Goal: Information Seeking & Learning: Learn about a topic

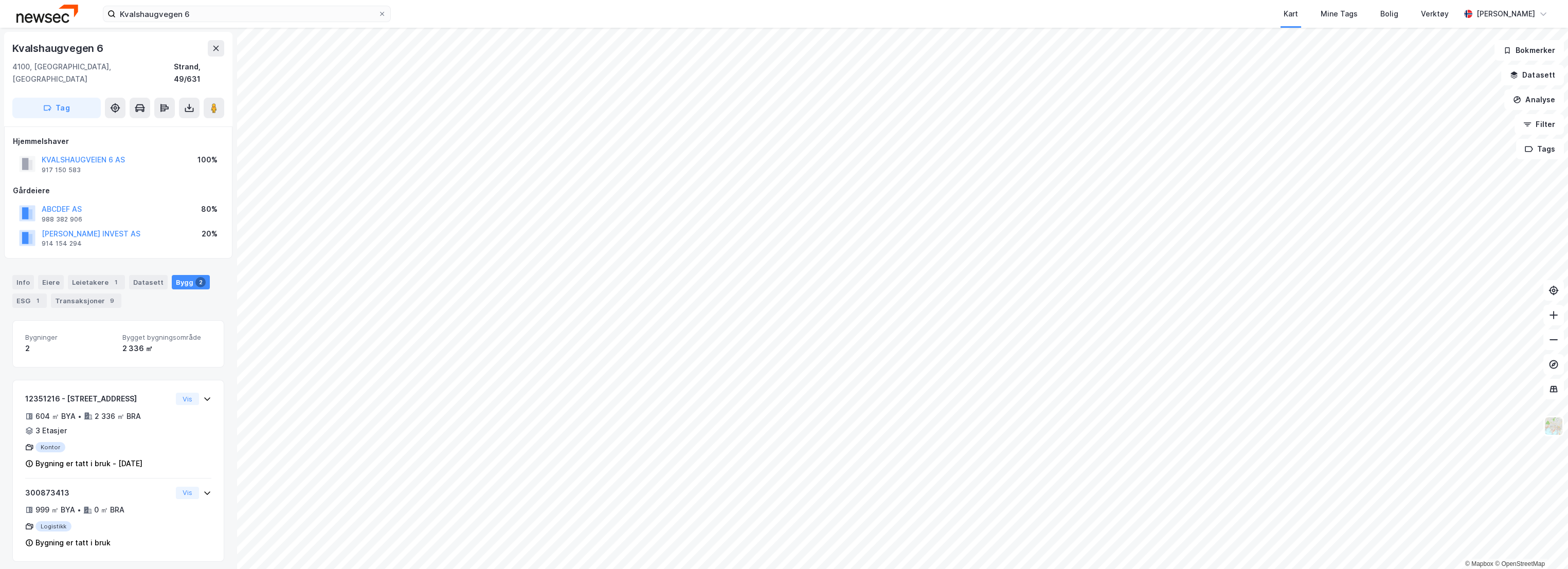
click at [113, 357] on div "Bygninger 2 Bygget bygningsområde 2 336 ㎡ 12351216 - Kvalshaugvegen 6 604 ㎡ BYA…" at bounding box center [118, 441] width 212 height 242
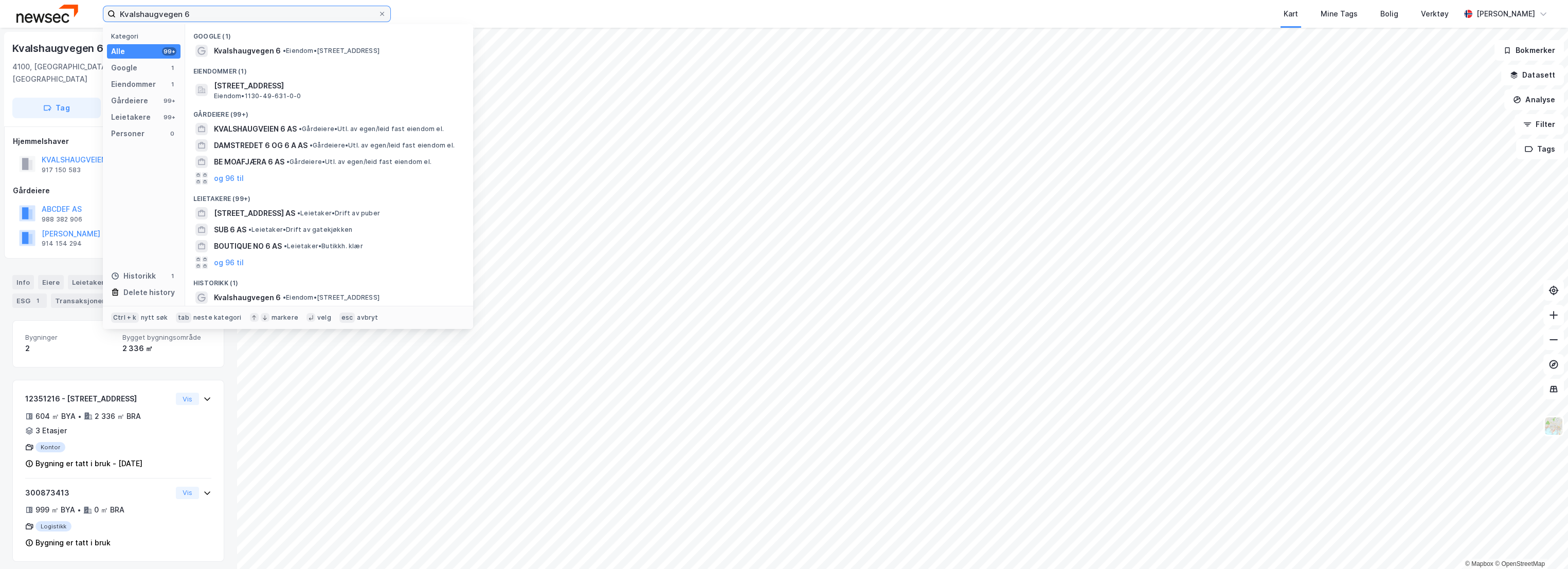
click at [221, 12] on input "Kvalshaugvegen 6" at bounding box center [246, 13] width 262 height 15
paste input "Ryfylkevegen 1988"
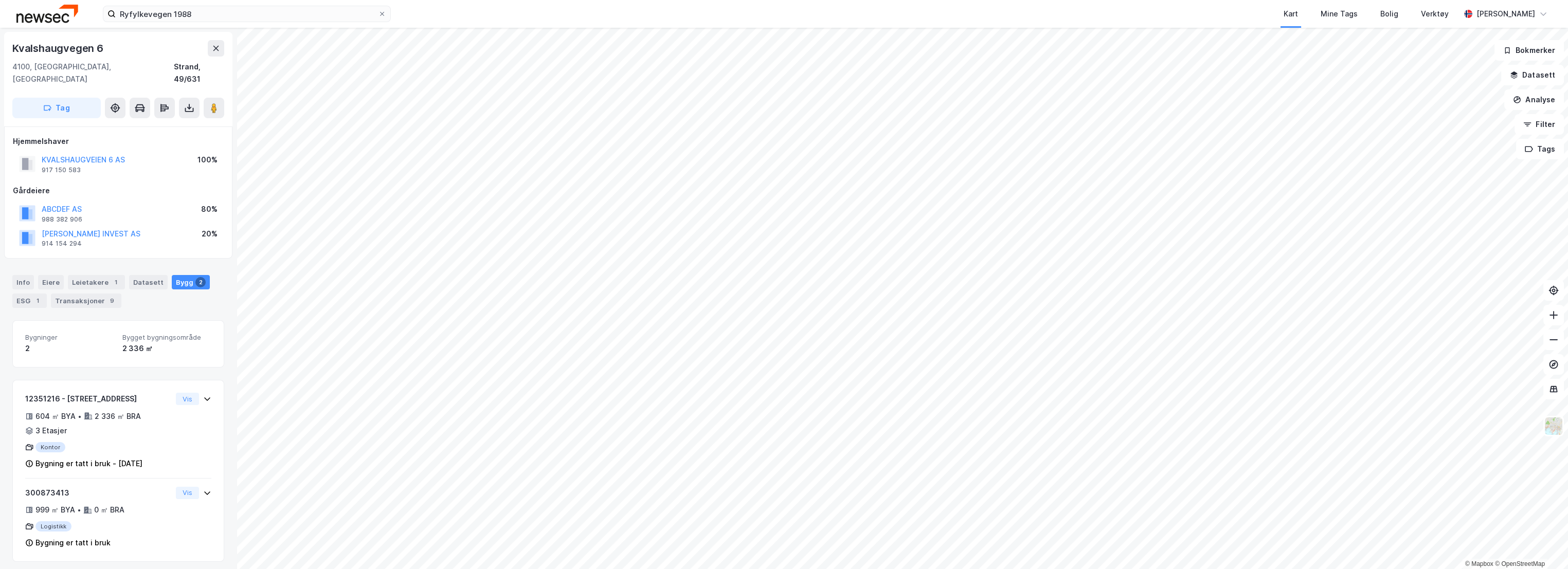
click at [45, 243] on div "Hjemmelshaver KVALSHAUGVEIEN 6 AS 917 150 583 100% Gårdeiere ABCDEF AS 988 382 …" at bounding box center [118, 193] width 228 height 133
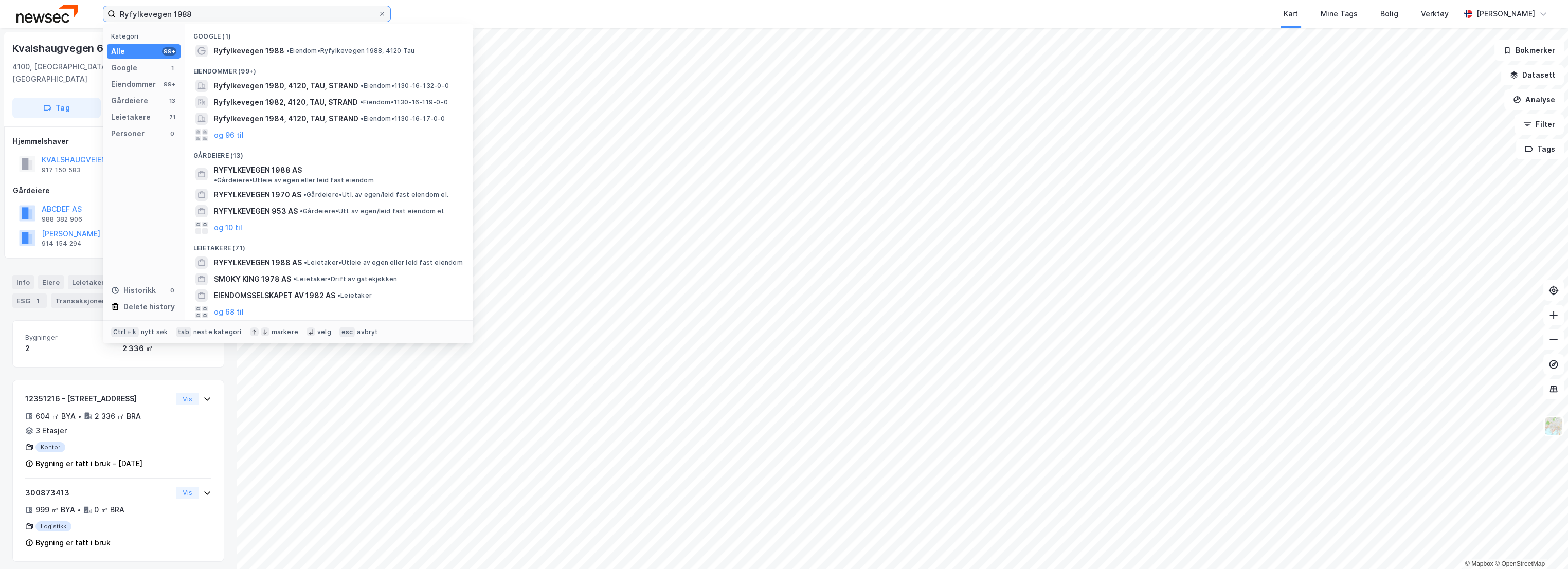
click at [236, 13] on input "Ryfylkevegen 1988" at bounding box center [246, 13] width 262 height 15
click at [318, 49] on span "• Eiendom • Ryfylkevegen 1988, 4120 Tau" at bounding box center [350, 50] width 128 height 8
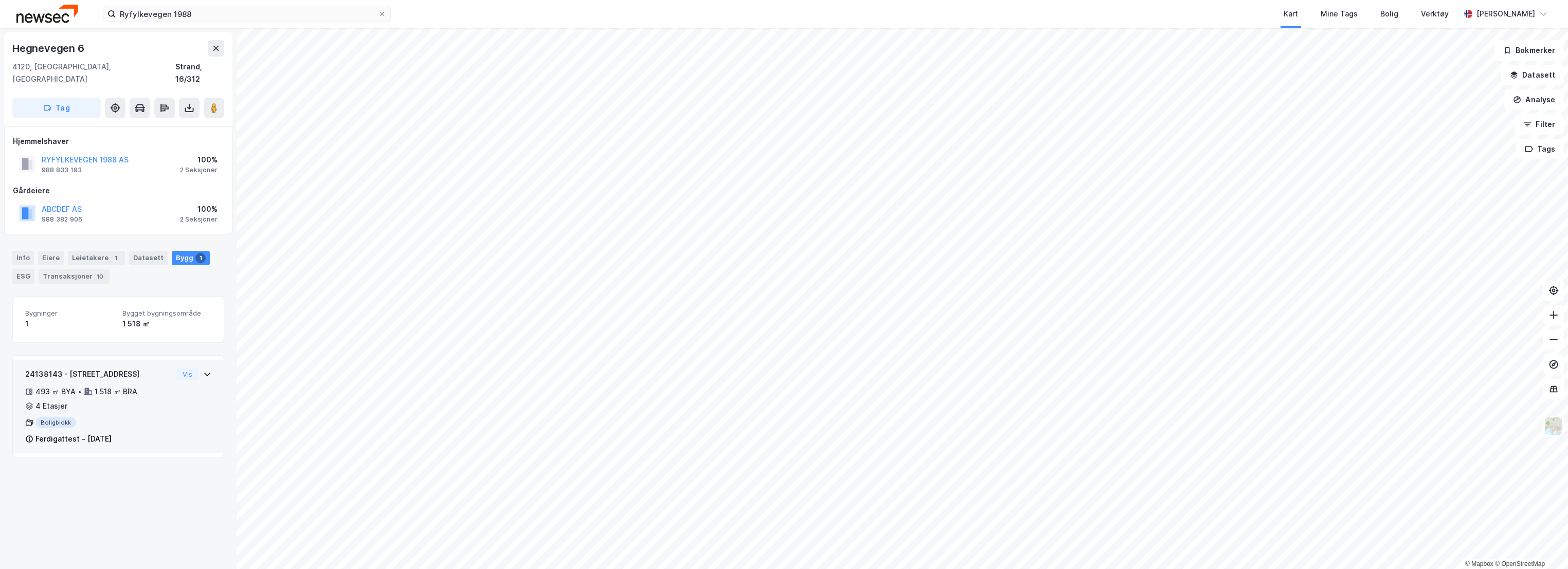
click at [112, 368] on div "24138143 - [STREET_ADDRESS]" at bounding box center [99, 374] width 147 height 12
click at [127, 368] on div "24138143 - [STREET_ADDRESS]" at bounding box center [99, 374] width 147 height 12
click at [18, 251] on div "Info" at bounding box center [23, 258] width 22 height 15
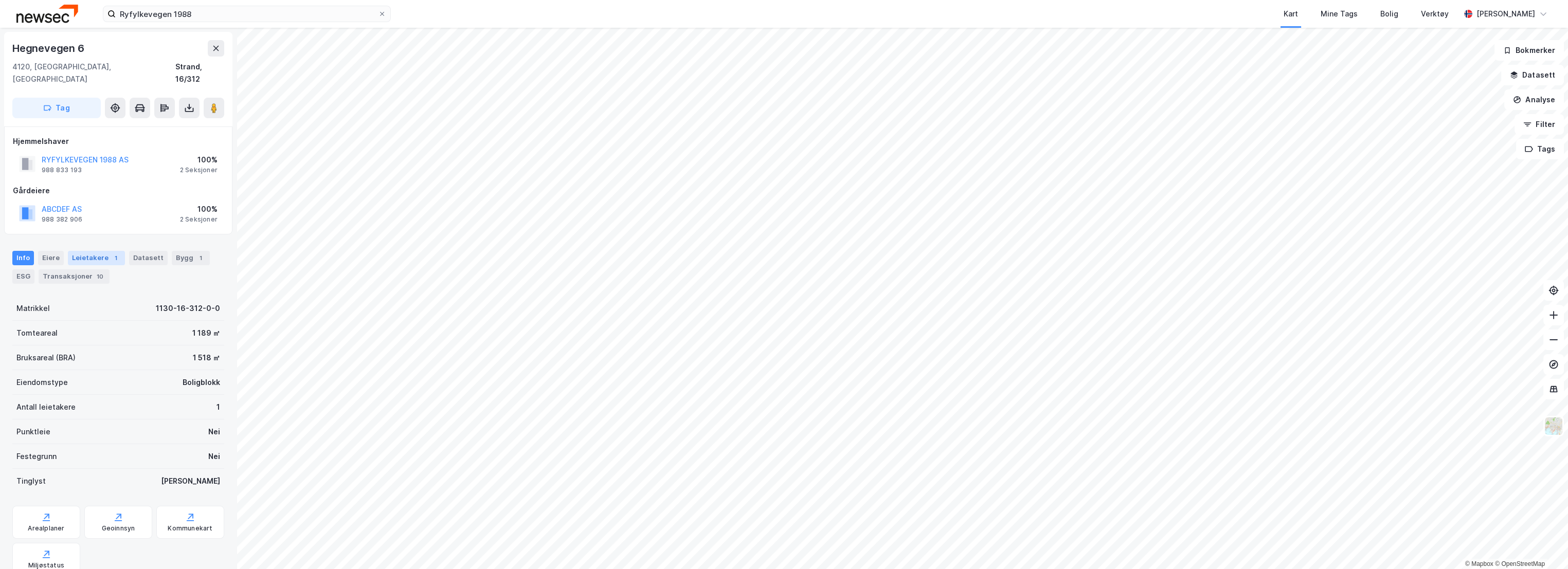
click at [100, 251] on div "Leietakere 1" at bounding box center [96, 258] width 57 height 15
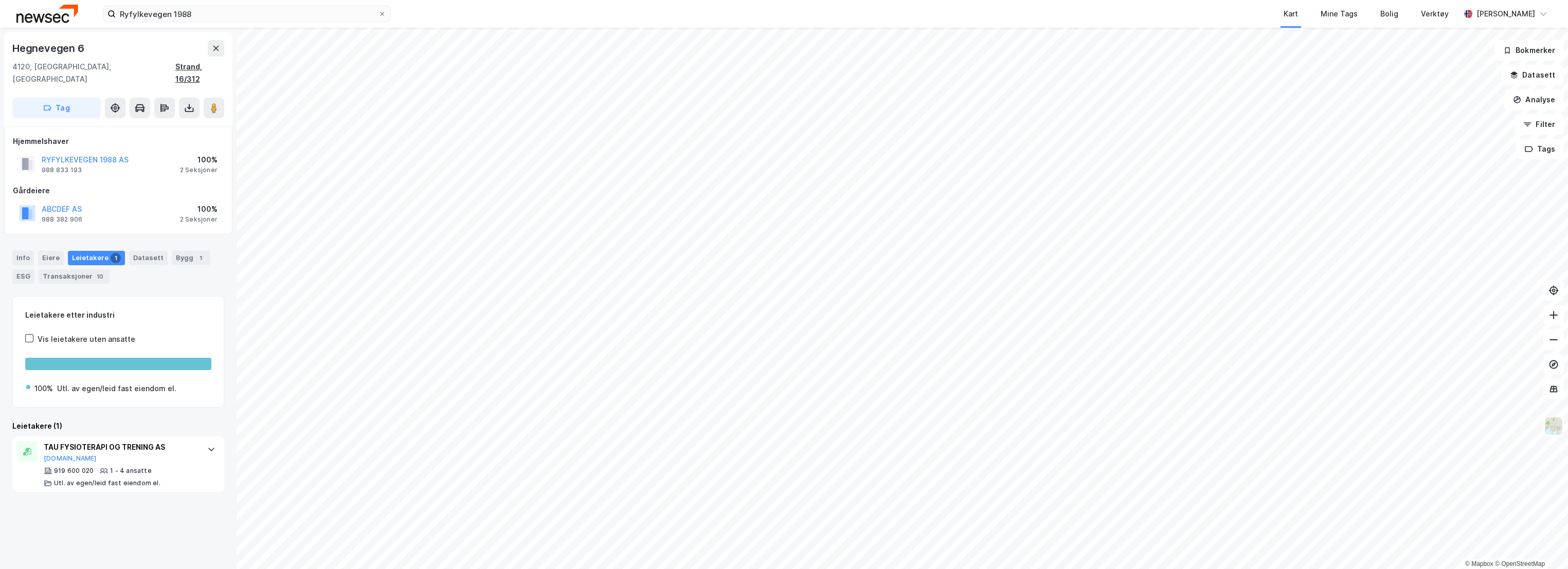
click at [219, 65] on div "Strand, 16/312" at bounding box center [199, 73] width 49 height 25
click at [29, 251] on div "Info" at bounding box center [23, 258] width 22 height 15
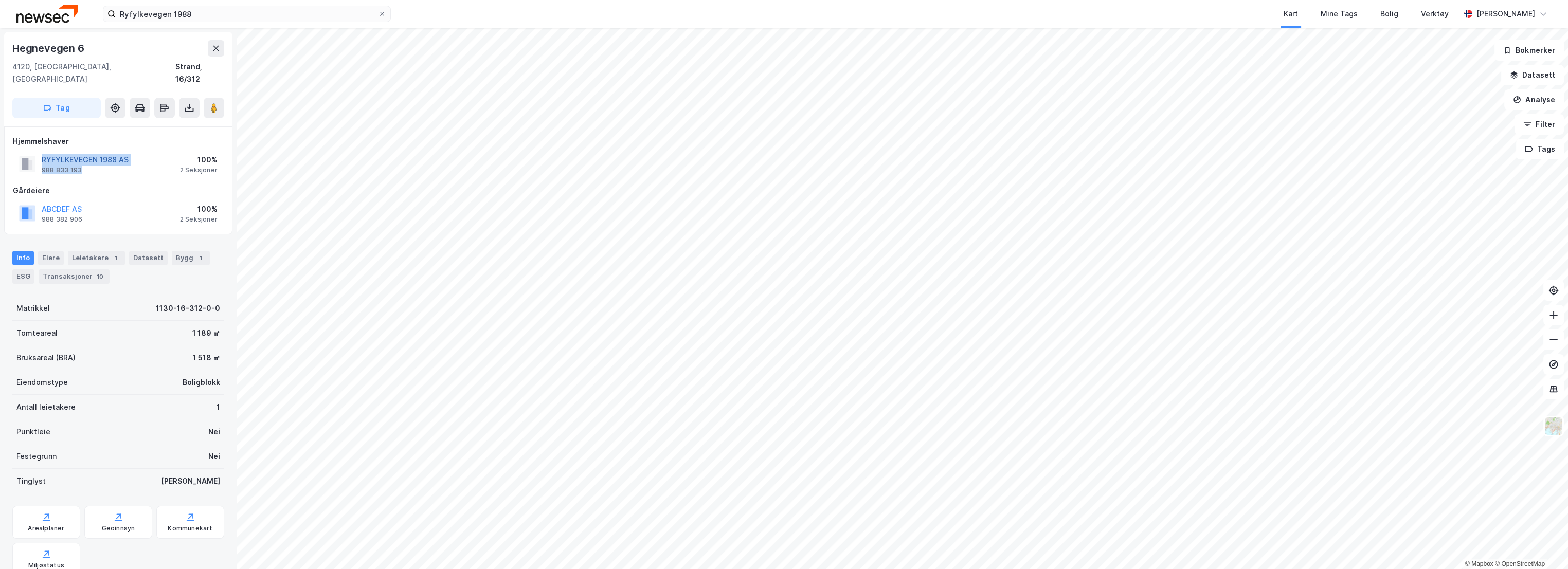
drag, startPoint x: 92, startPoint y: 154, endPoint x: 42, endPoint y: 148, distance: 50.4
click at [42, 154] on div "RYFYLKEVEGEN 1988 AS 988 833 193" at bounding box center [85, 164] width 87 height 20
copy div "RYFYLKEVEGEN 1988 AS 988 833 193"
click at [55, 251] on div "Eiere" at bounding box center [50, 258] width 25 height 15
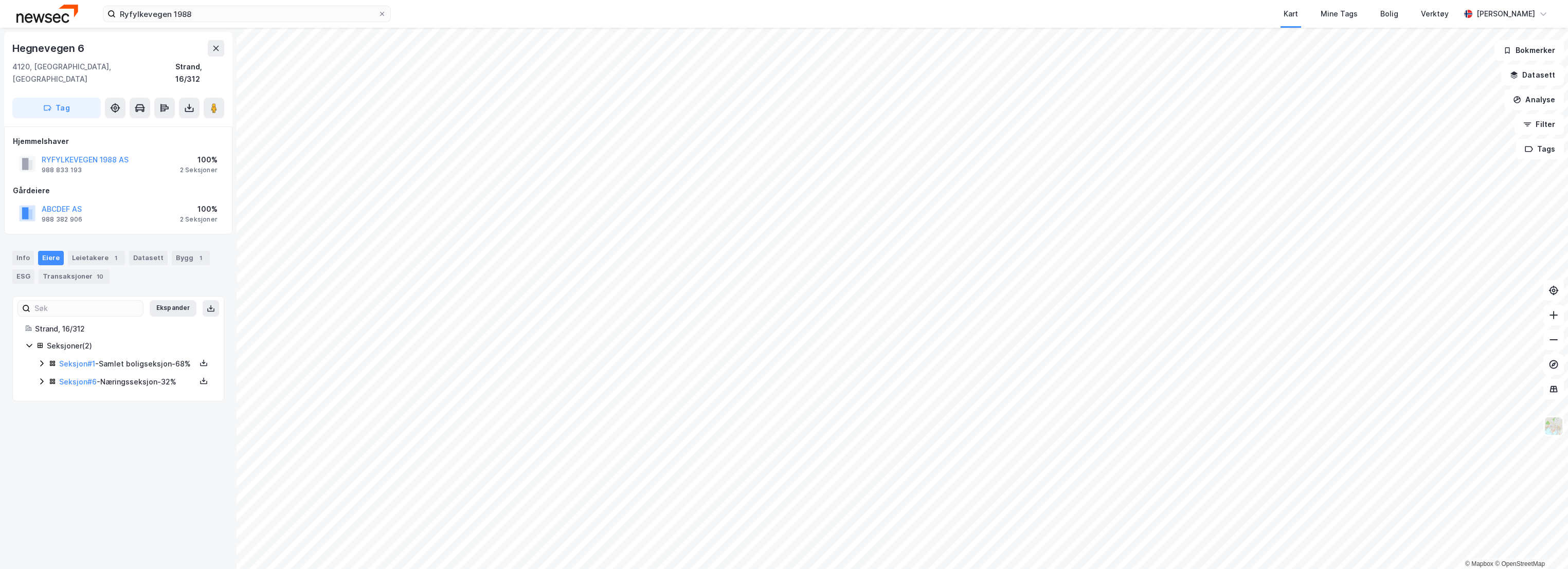
click at [41, 385] on icon at bounding box center [41, 381] width 8 height 8
click at [41, 360] on icon at bounding box center [41, 363] width 8 height 8
click at [215, 103] on image at bounding box center [214, 108] width 6 height 10
drag, startPoint x: 1208, startPoint y: 13, endPoint x: 1179, endPoint y: 28, distance: 32.6
click at [1207, 13] on div "Kart Mine Tags Bolig Verktøy" at bounding box center [950, 14] width 1019 height 28
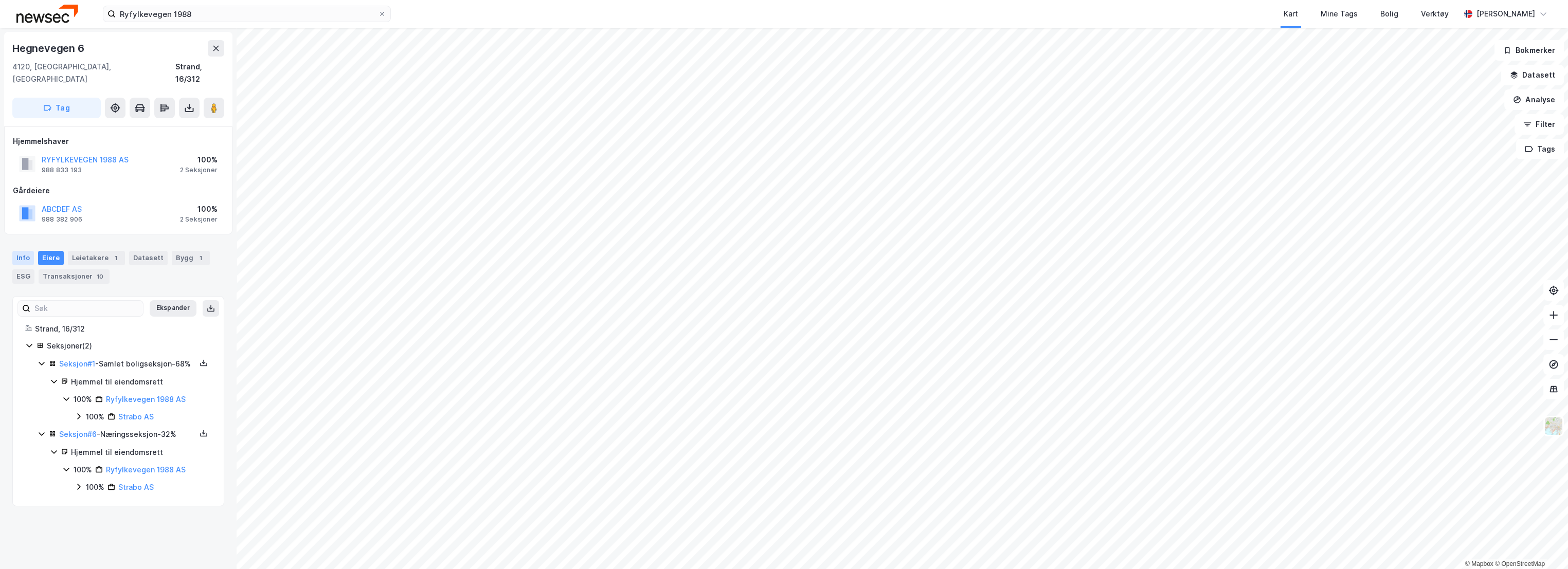
click at [22, 251] on div "Info" at bounding box center [23, 258] width 22 height 15
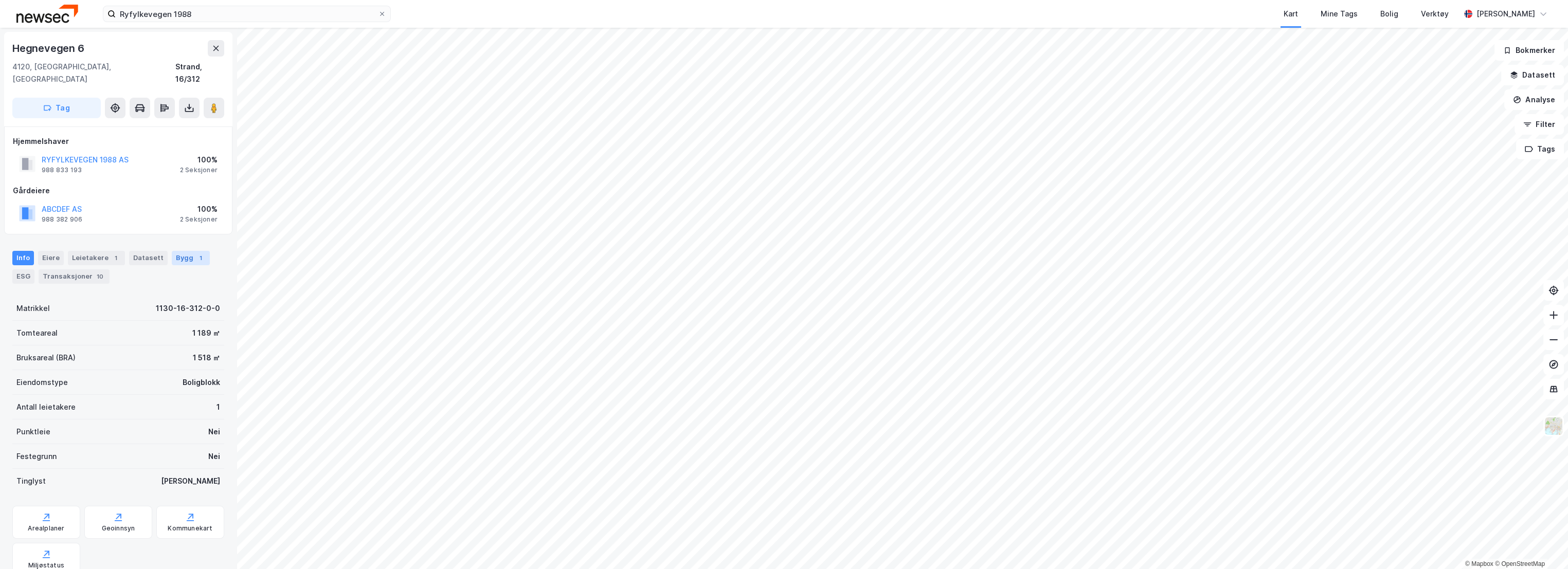
click at [198, 251] on div "Bygg 1" at bounding box center [190, 258] width 38 height 15
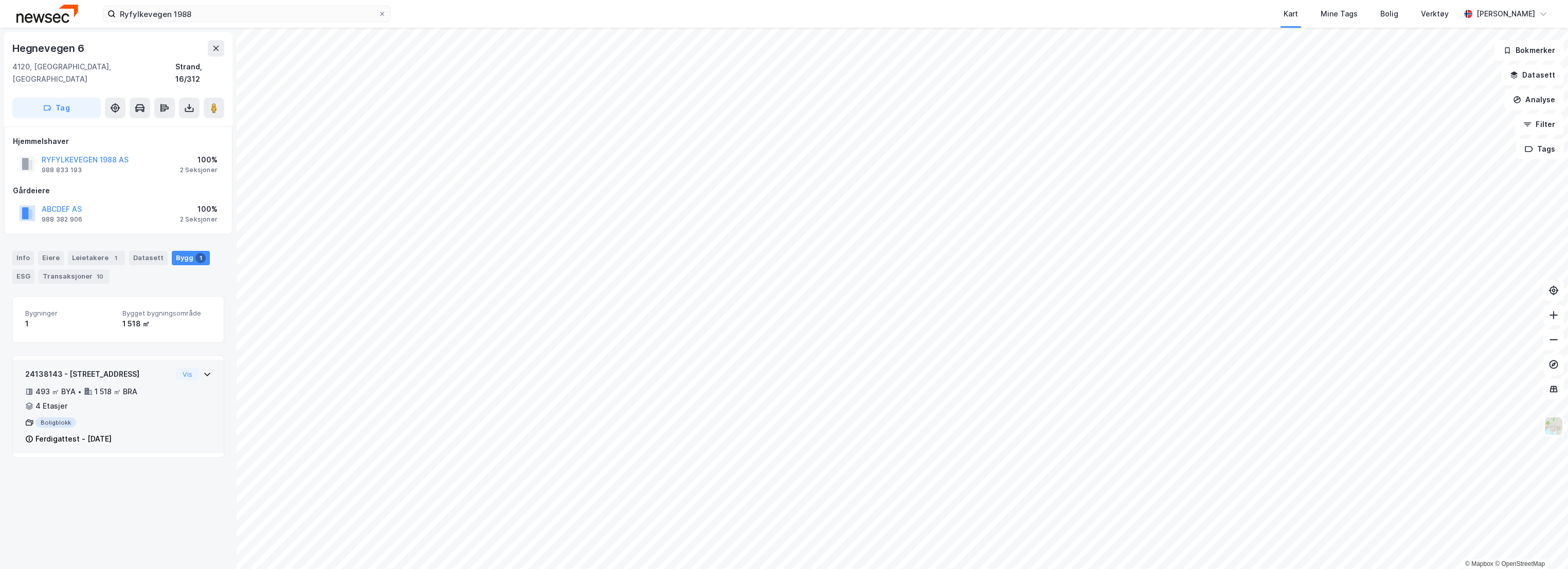
click at [138, 370] on div "24138143 - Hegnevegen 6 493 ㎡ BYA • 1 518 ㎡ BRA • 4 Etasjer Boligblokk Ferdigat…" at bounding box center [99, 407] width 147 height 77
click at [12, 265] on div "Info [PERSON_NAME] 1 Datasett Bygg 1 ESG Transaksjoner 10" at bounding box center [118, 263] width 237 height 49
click at [20, 270] on div "ESG" at bounding box center [23, 277] width 22 height 15
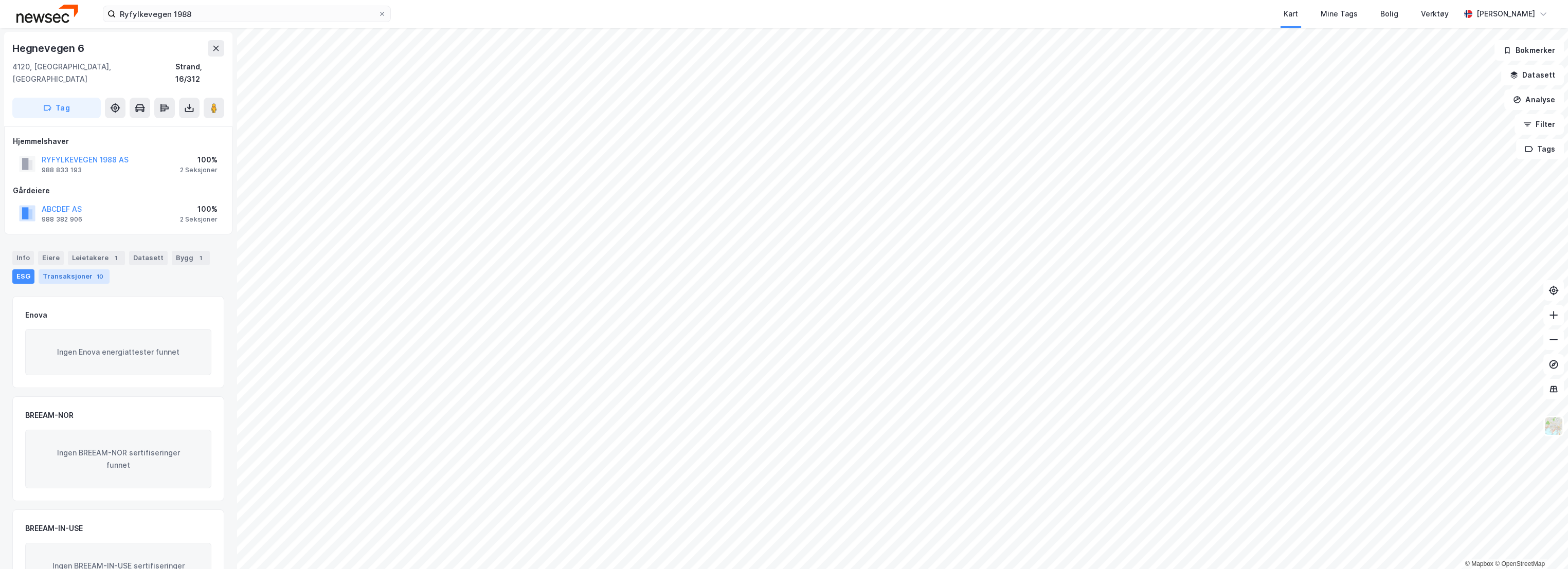
click at [70, 270] on div "Transaksjoner 10" at bounding box center [74, 277] width 71 height 15
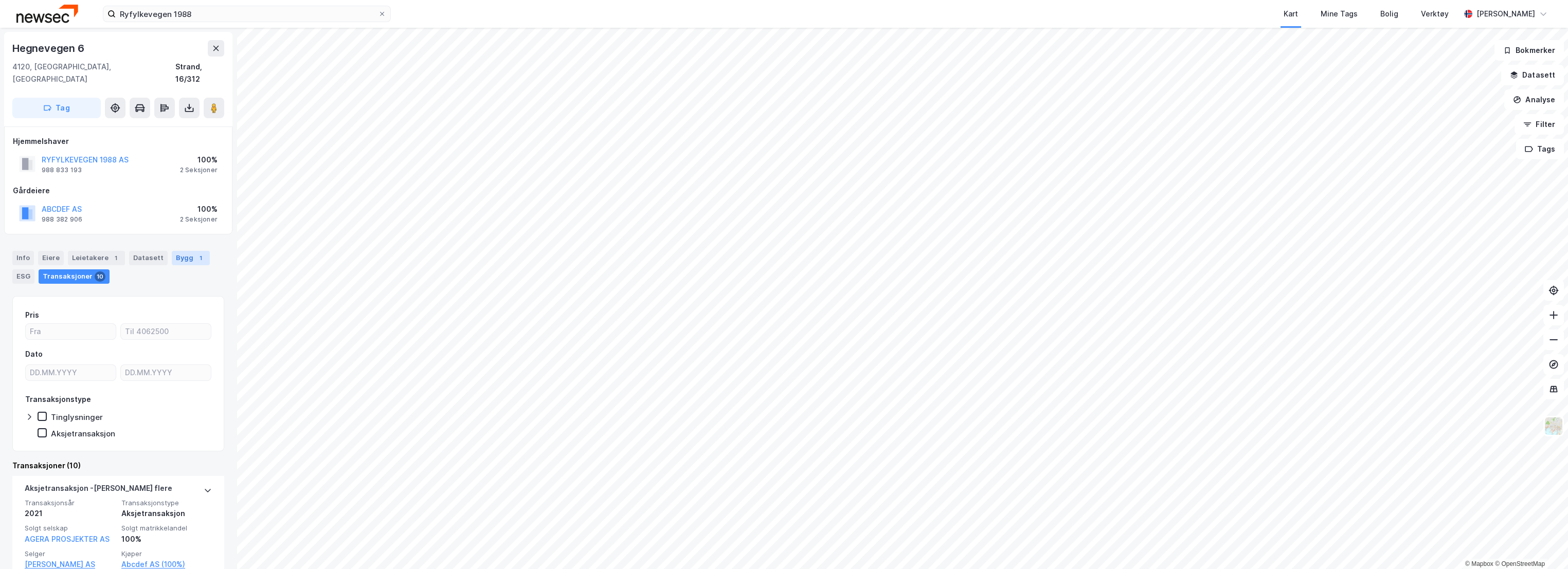
click at [176, 251] on div "Bygg 1" at bounding box center [190, 258] width 38 height 15
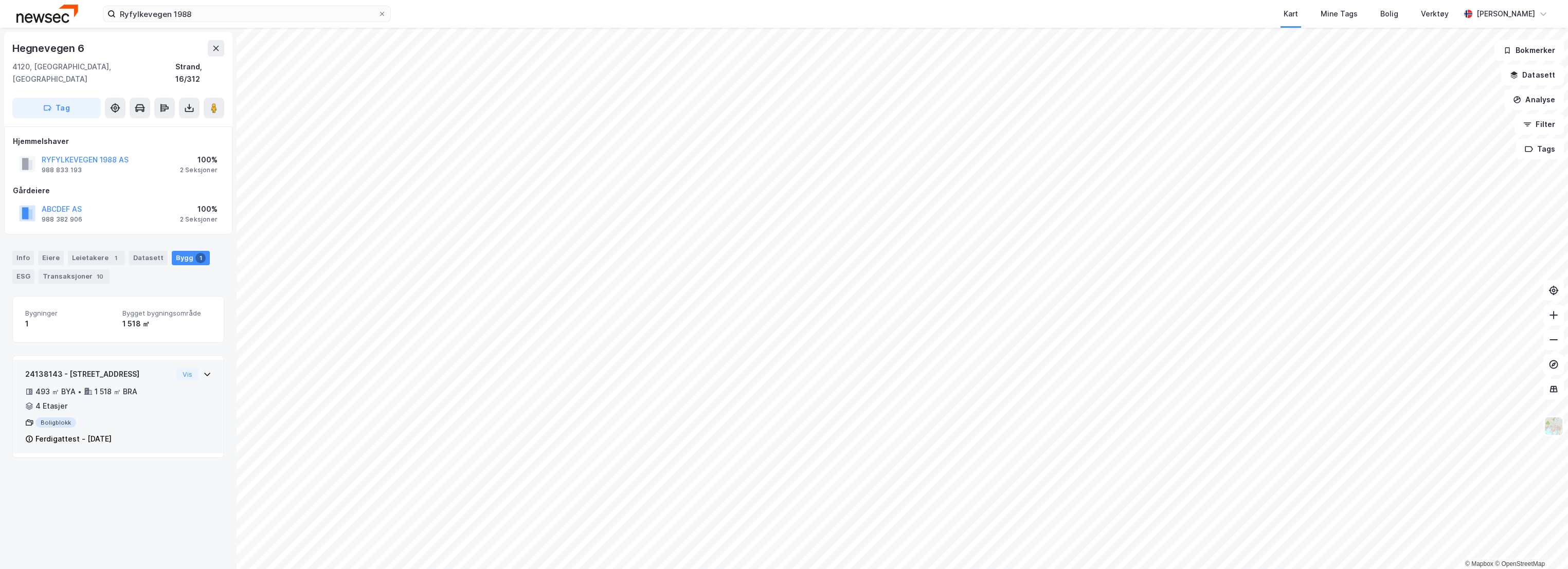
click at [136, 368] on div "24138143 - [STREET_ADDRESS]" at bounding box center [99, 374] width 147 height 12
click at [134, 185] on div "Gårdeiere" at bounding box center [118, 190] width 211 height 12
click at [150, 273] on div "Info [PERSON_NAME] 1 Datasett Bygg 1 ESG Transaksjoner 10" at bounding box center [118, 263] width 237 height 49
click at [142, 251] on div "Datasett" at bounding box center [148, 258] width 39 height 15
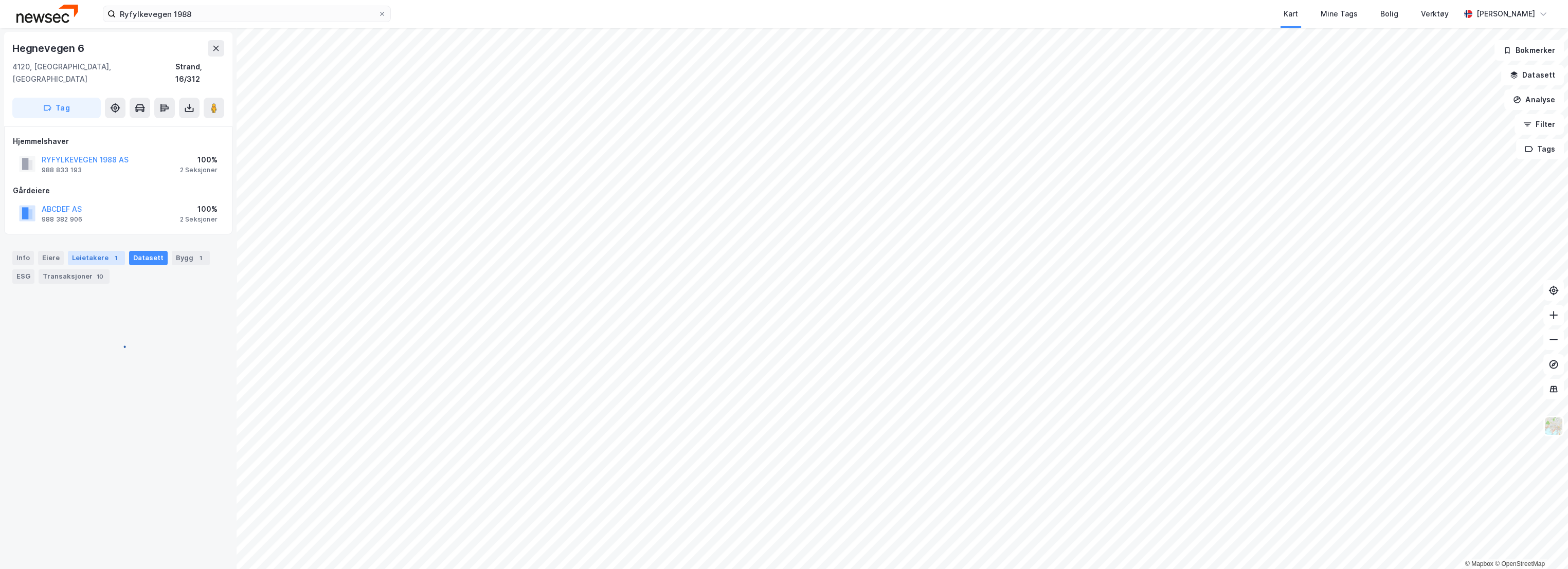
click at [96, 251] on div "Leietakere 1" at bounding box center [96, 258] width 57 height 15
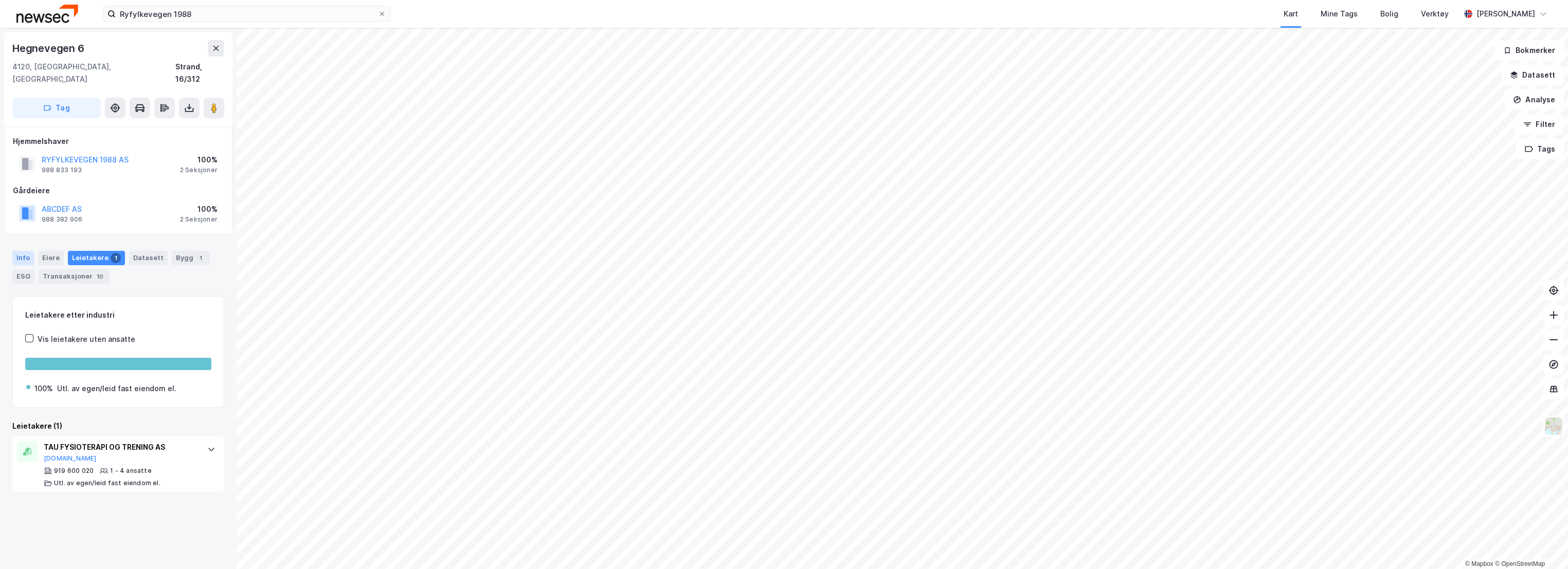
click at [28, 251] on div "Info" at bounding box center [23, 258] width 22 height 15
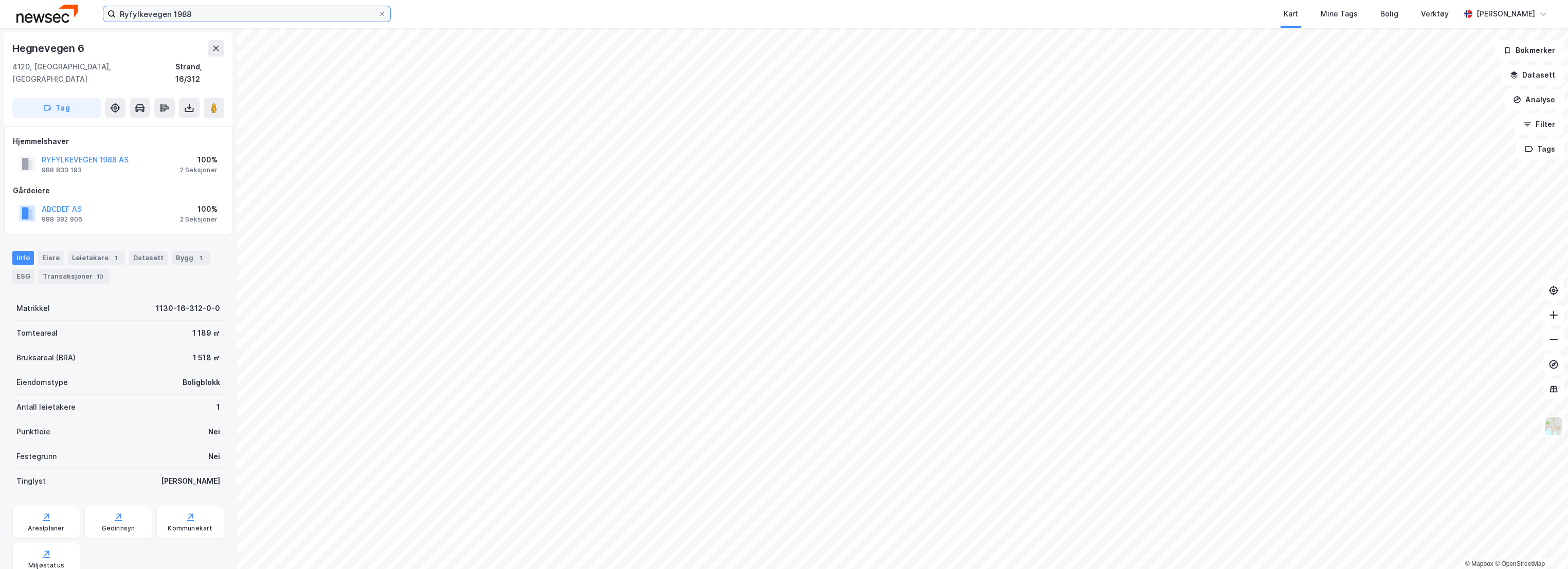
click at [240, 15] on input "Ryfylkevegen 1988" at bounding box center [246, 13] width 262 height 15
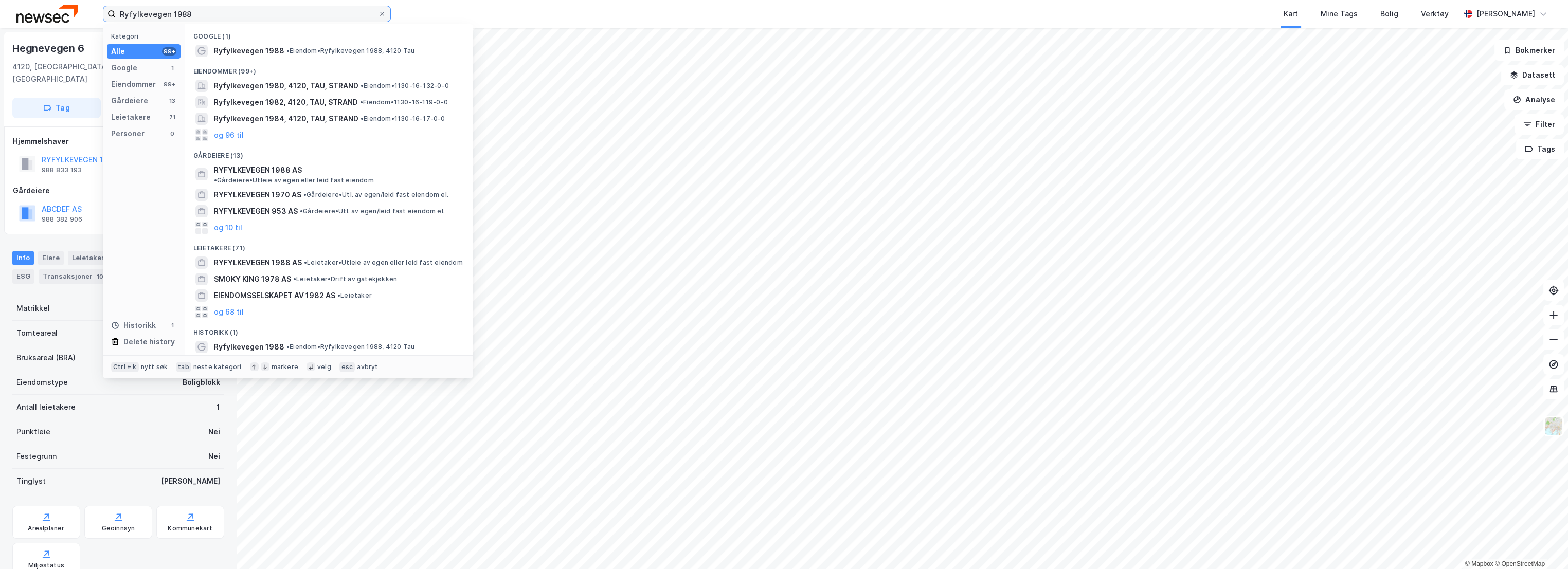
paste input "Esperantovegen 2 AS"
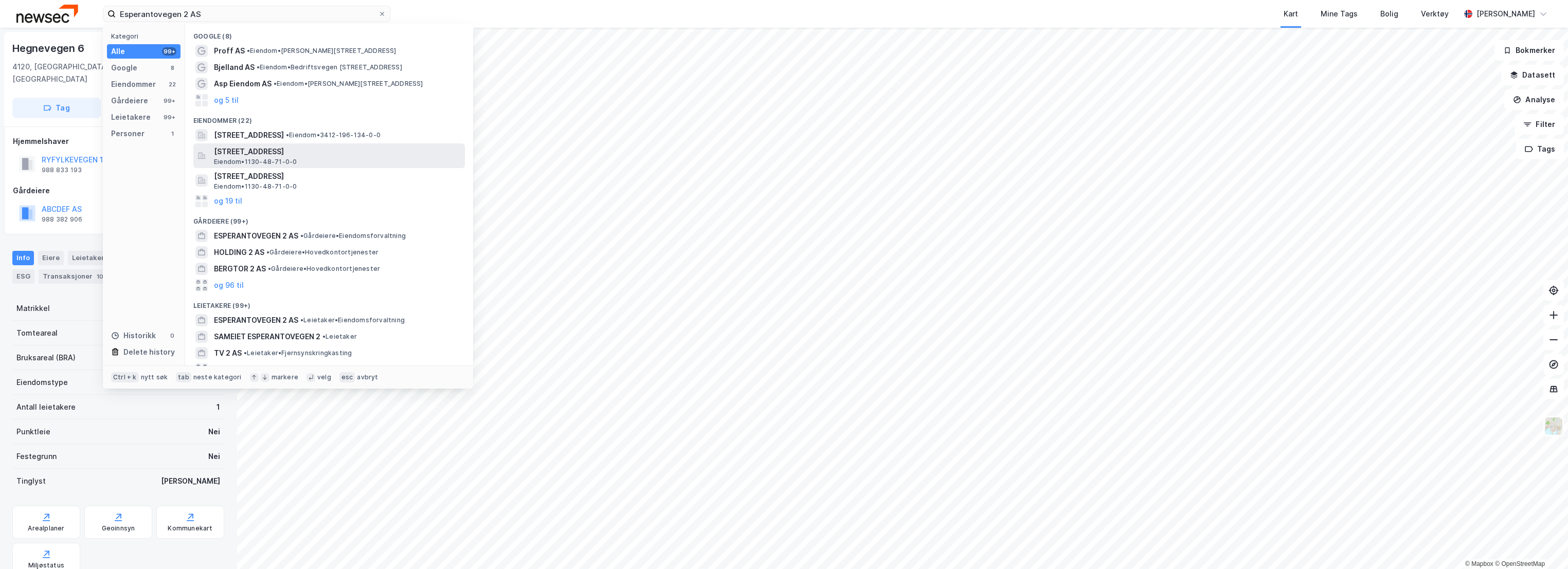
click at [303, 147] on span "[STREET_ADDRESS]" at bounding box center [337, 151] width 247 height 12
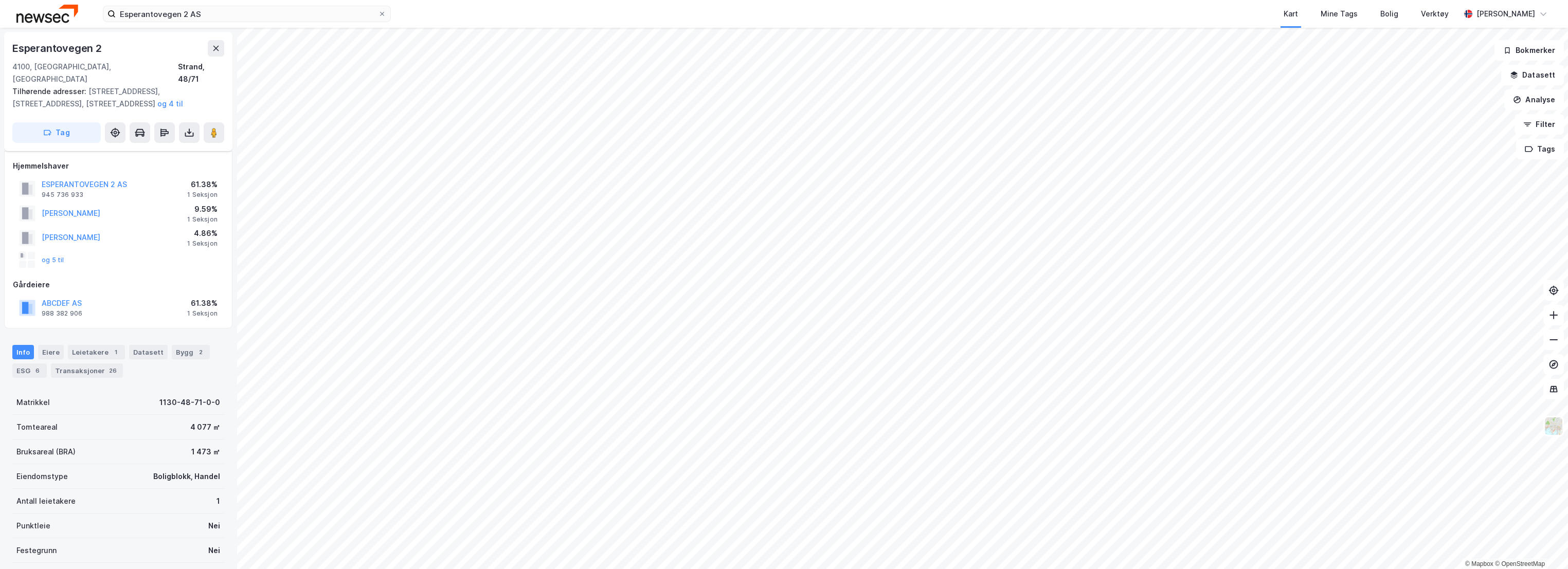
scroll to position [12, 0]
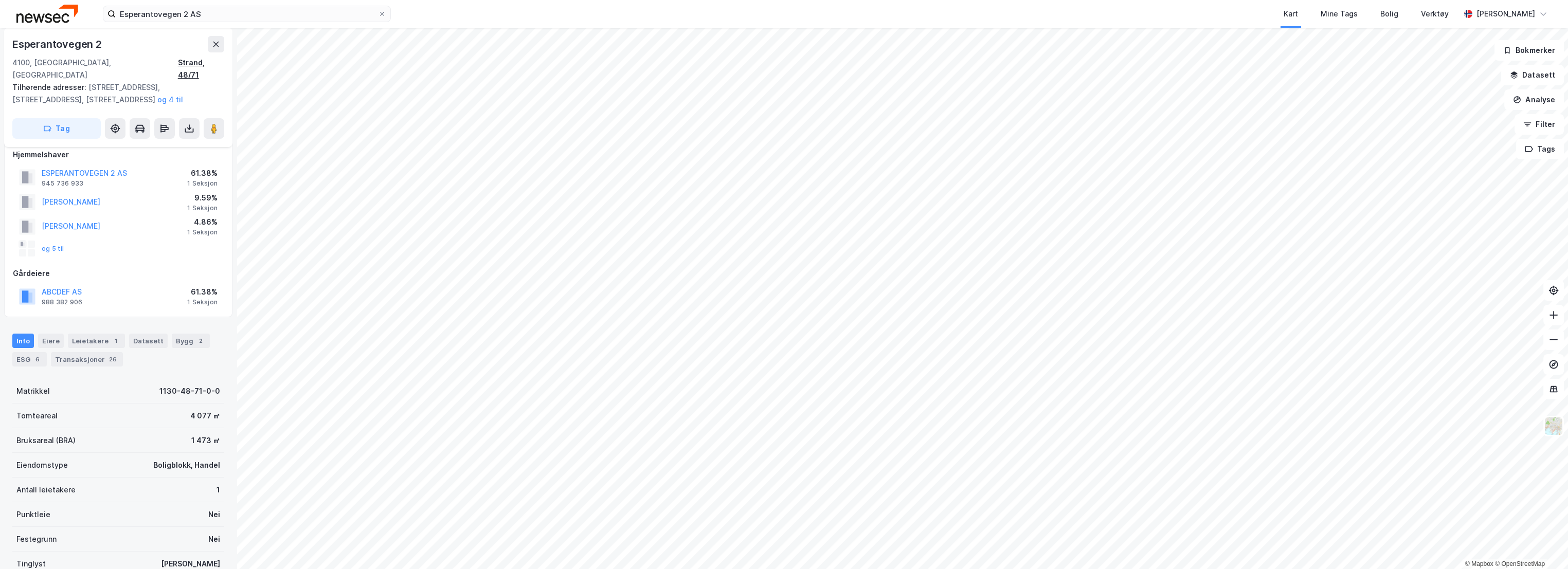
click at [198, 61] on div "Strand, 48/71" at bounding box center [201, 69] width 47 height 25
drag, startPoint x: 103, startPoint y: 43, endPoint x: 7, endPoint y: 46, distance: 96.0
click at [7, 46] on div "[STREET_ADDRESS] Tilhørende adresser: [STREET_ADDRESS], [STREET_ADDRESS], [STRE…" at bounding box center [118, 87] width 228 height 119
copy div "Esperantovegen 2"
click at [209, 66] on div "Strand, 48/71" at bounding box center [201, 69] width 47 height 25
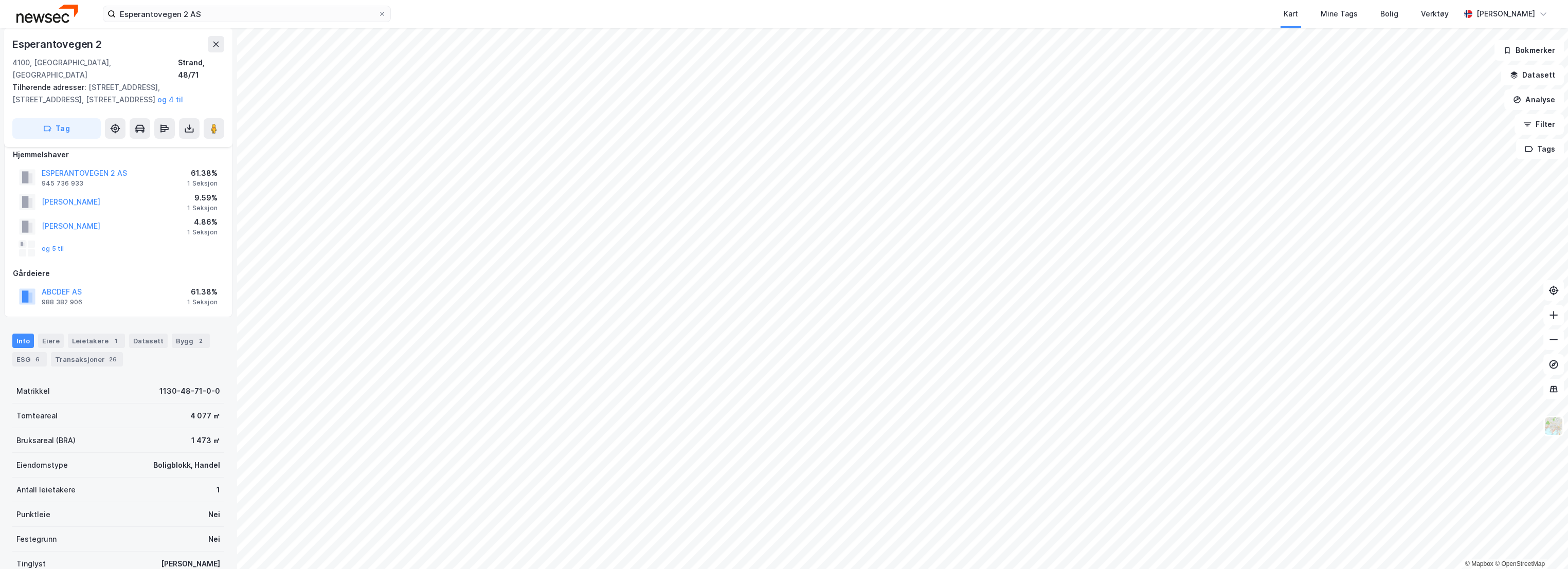
click at [25, 334] on div "Info" at bounding box center [23, 341] width 22 height 15
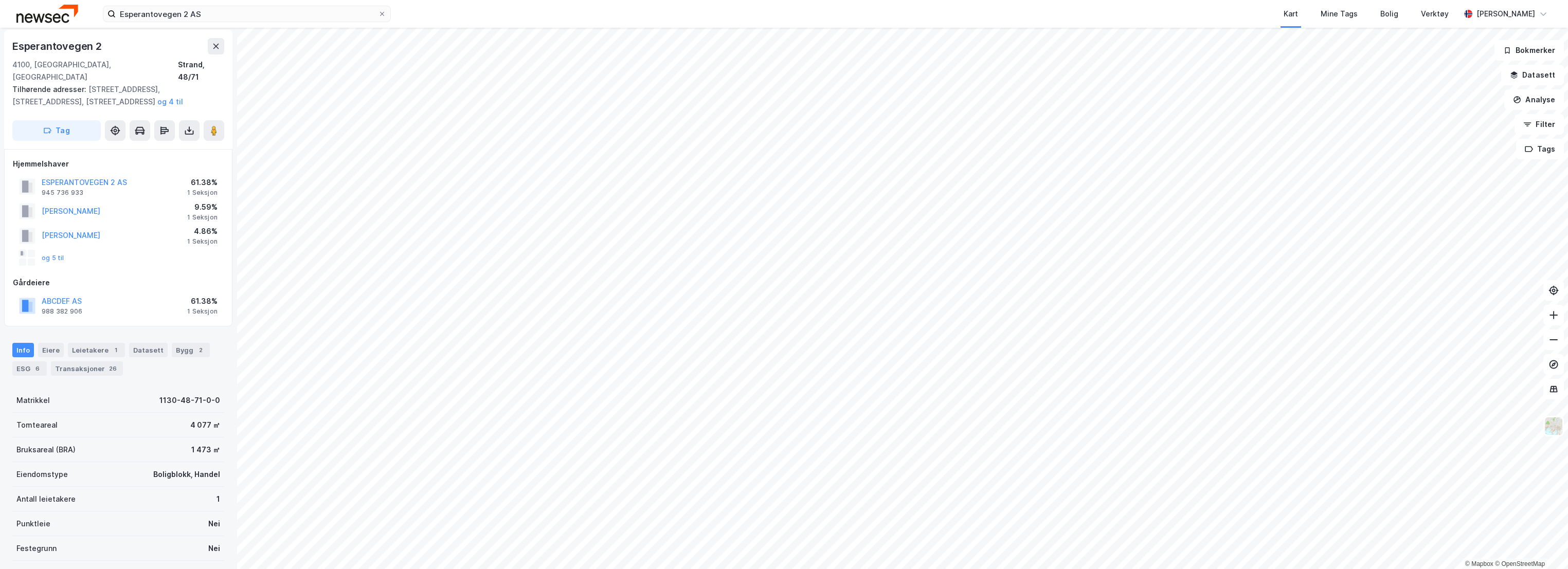
scroll to position [0, 0]
click at [42, 345] on div "Eiere" at bounding box center [50, 352] width 25 height 15
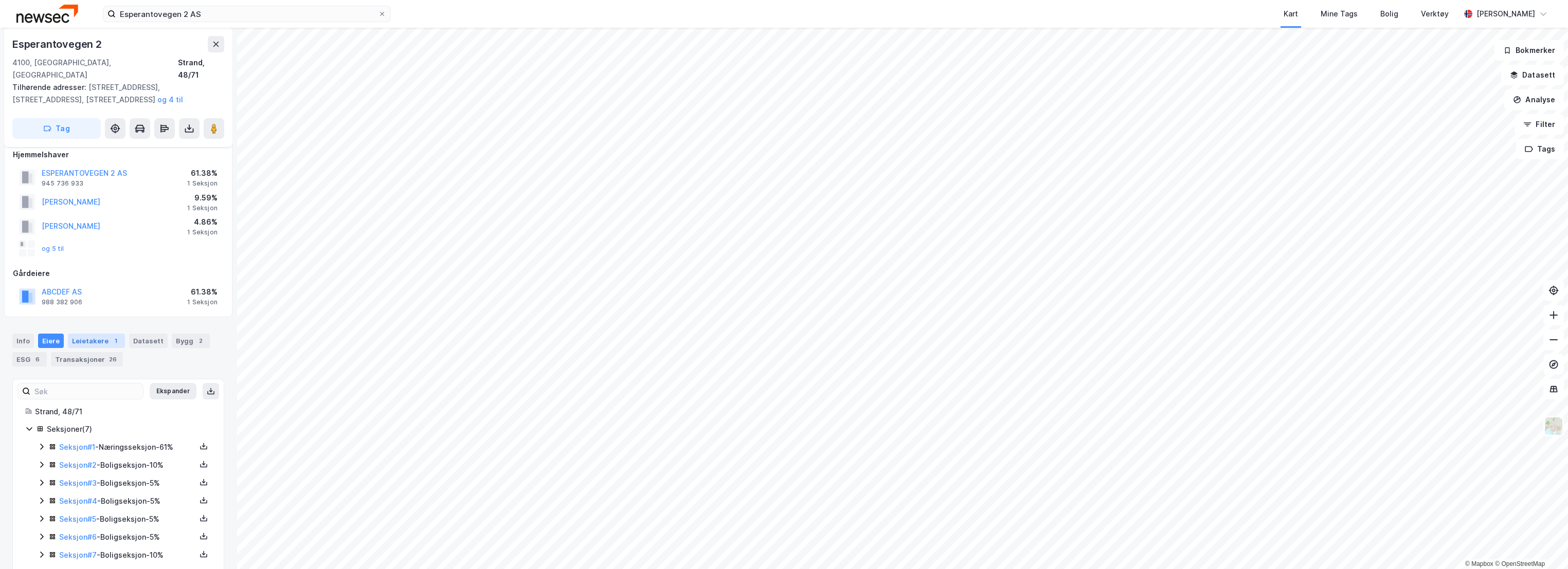
scroll to position [21, 0]
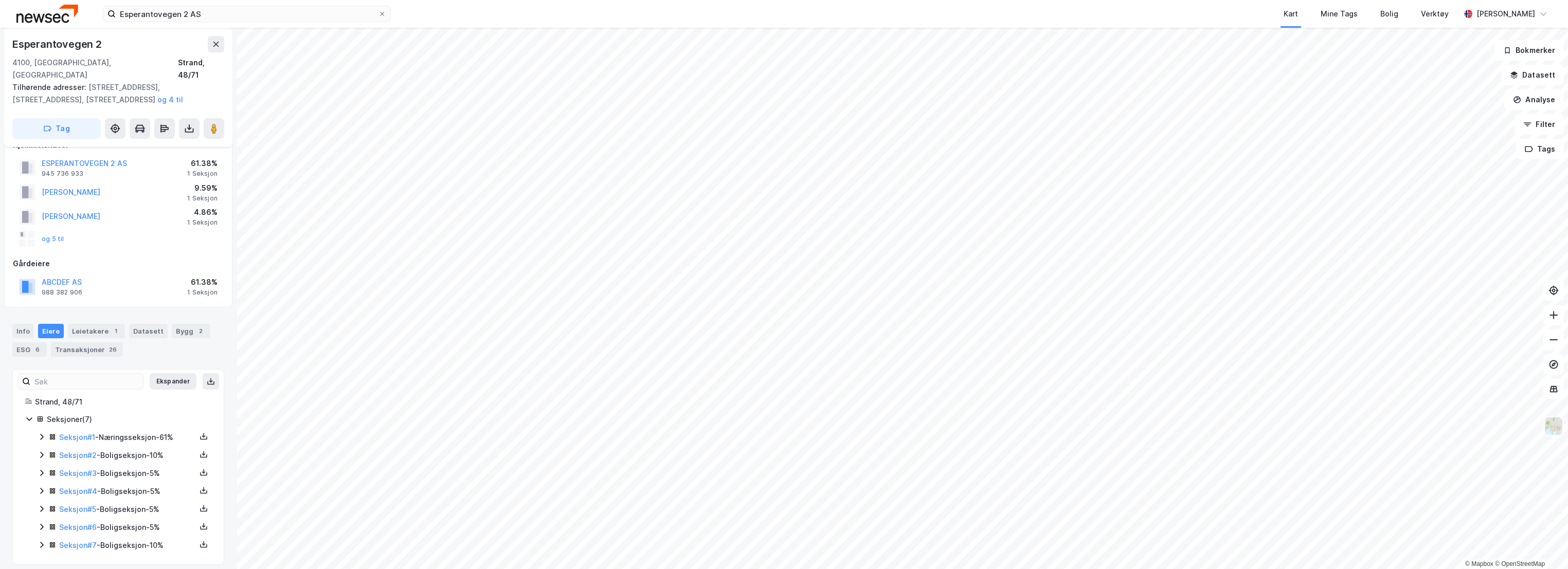
click at [43, 433] on icon at bounding box center [41, 437] width 8 height 8
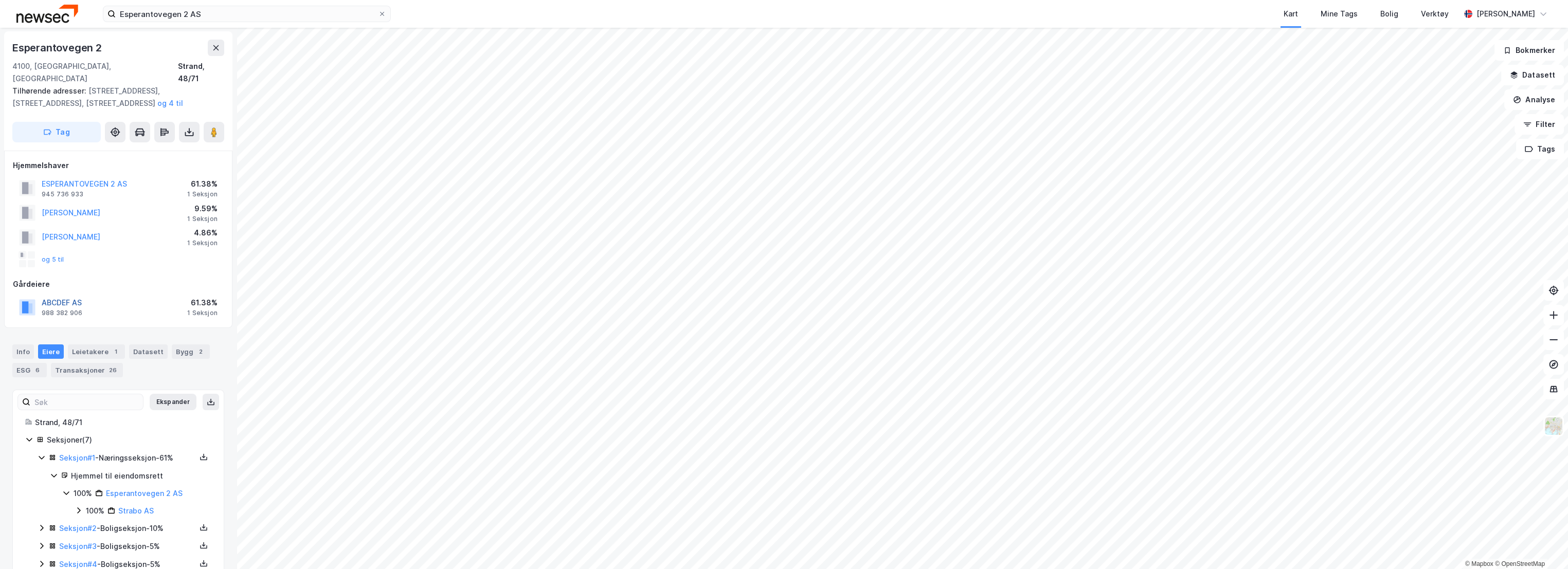
scroll to position [0, 0]
drag, startPoint x: 84, startPoint y: 184, endPoint x: 41, endPoint y: 173, distance: 44.4
click at [41, 179] on div "ESPERANTOVEGEN 2 AS 945 736 933" at bounding box center [84, 189] width 85 height 20
copy div "ESPERANTOVEGEN 2 AS 945 736 933"
click at [211, 127] on image at bounding box center [214, 132] width 6 height 10
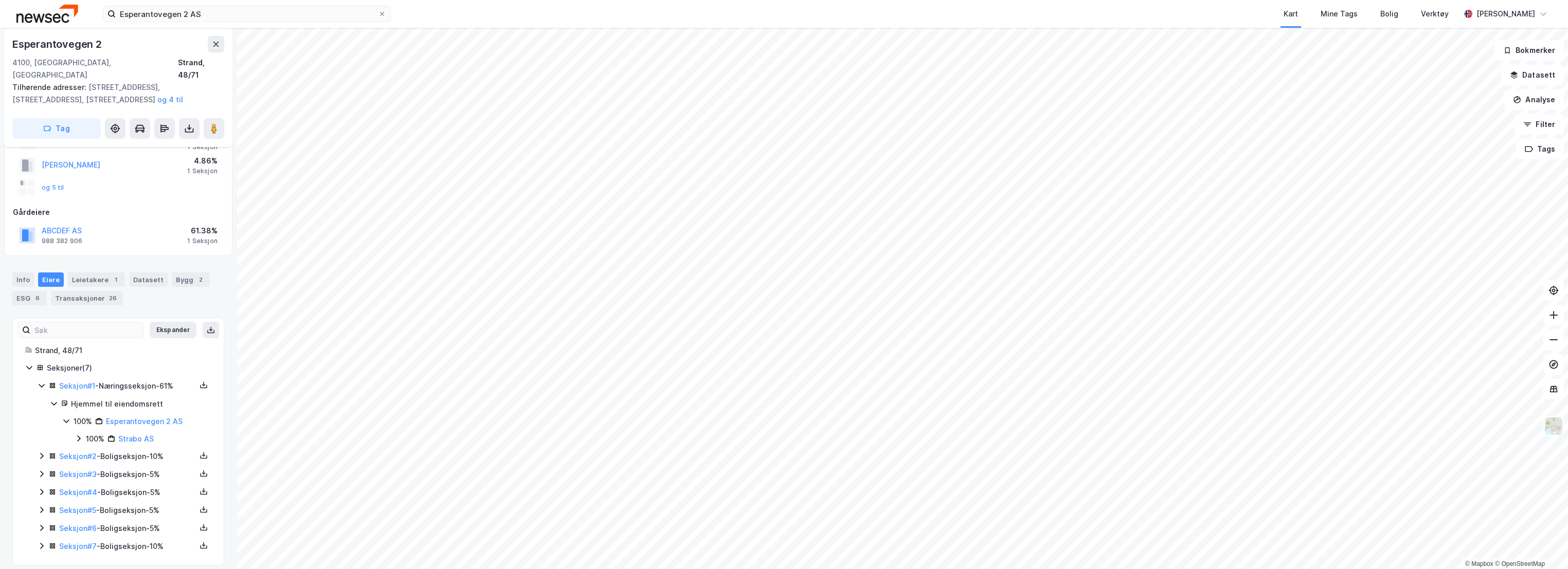
scroll to position [74, 0]
click at [33, 289] on div "ESG 6" at bounding box center [29, 296] width 34 height 15
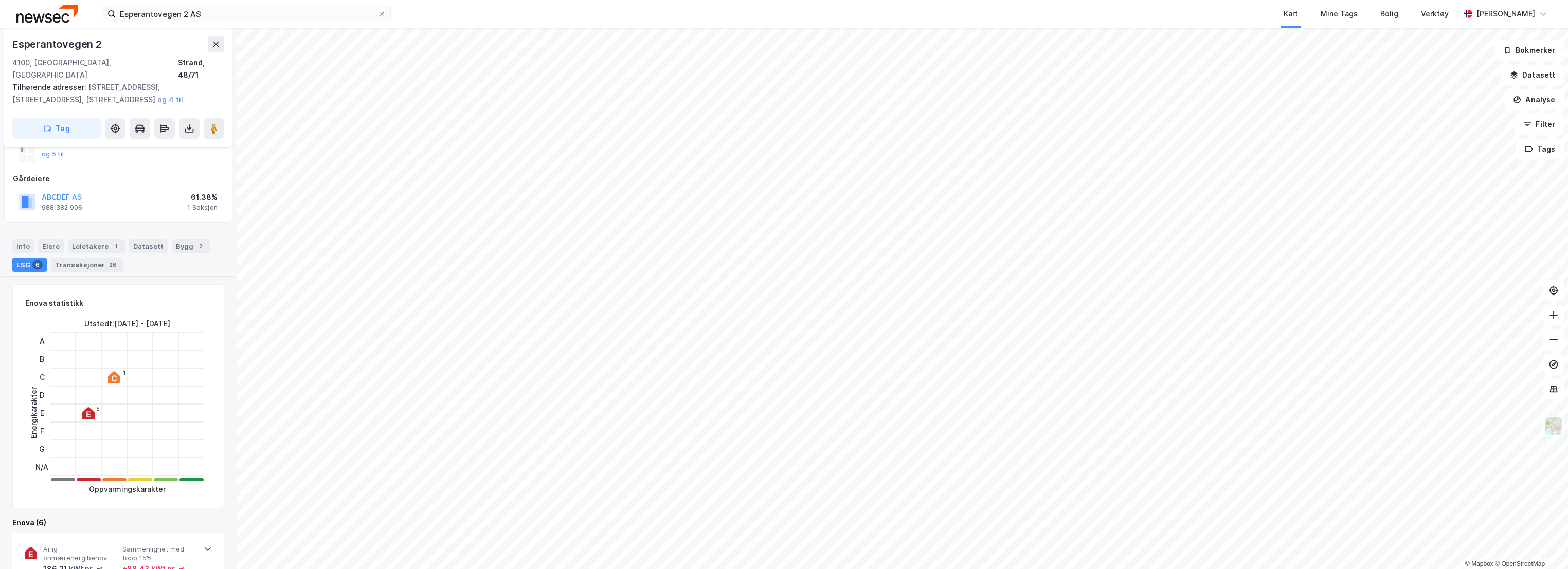
scroll to position [400, 0]
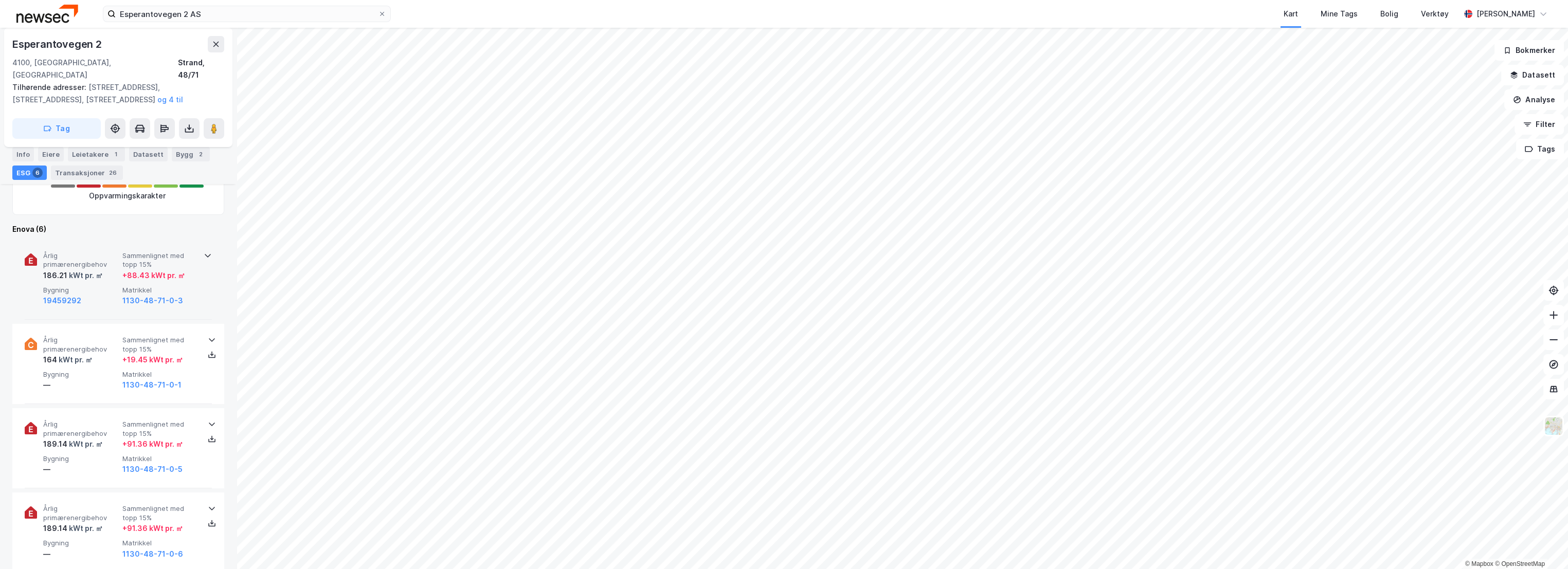
click at [101, 251] on span "Årlig primærenergibehov" at bounding box center [80, 260] width 75 height 18
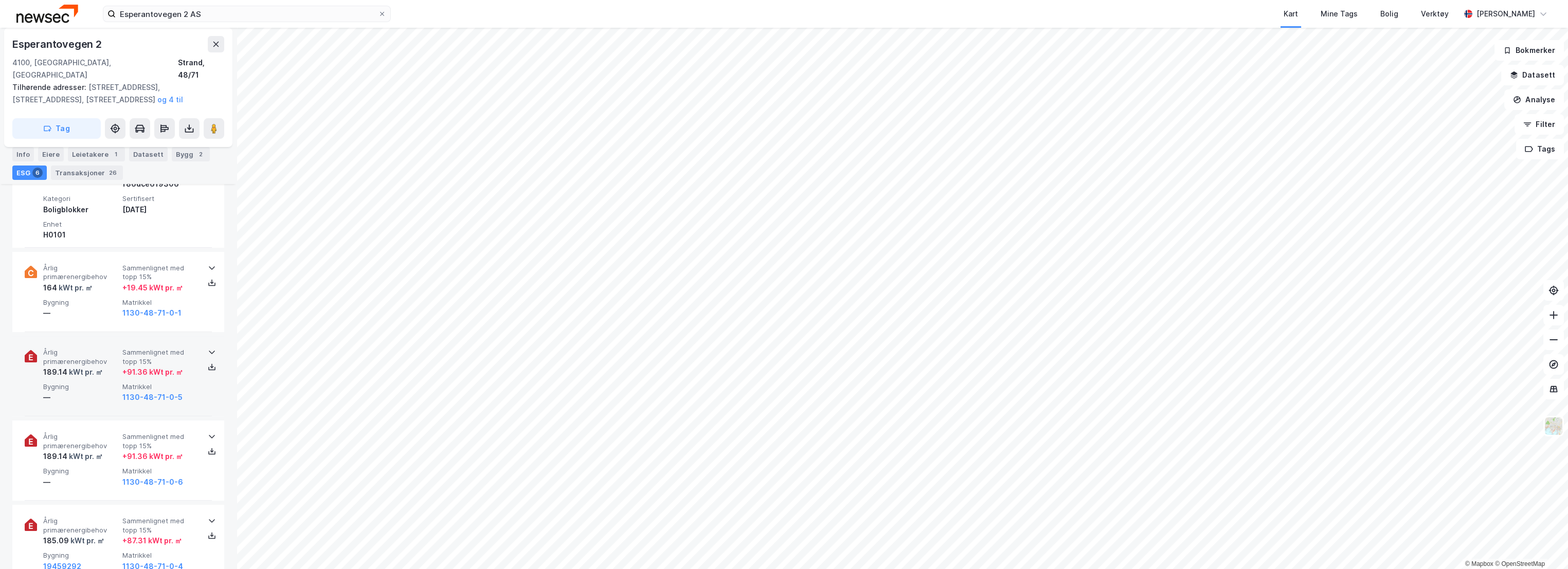
scroll to position [571, 0]
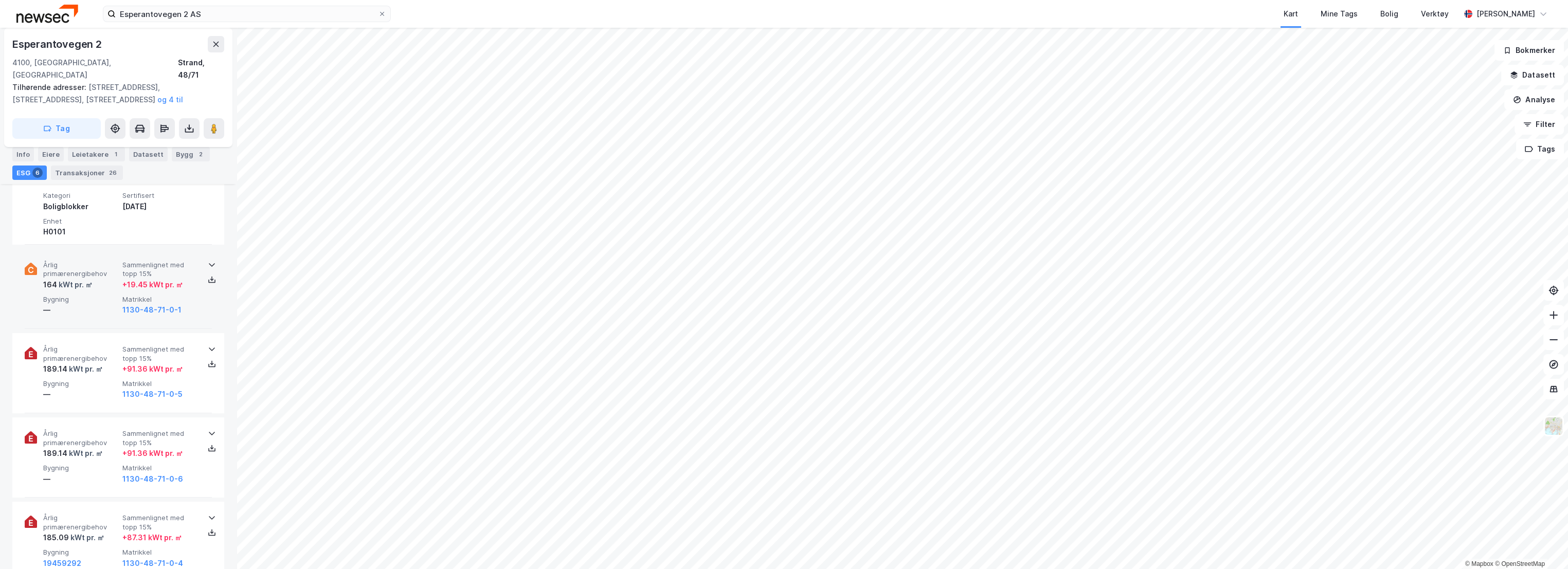
click at [94, 249] on div "Årlig primærenergibehov 164 kWt pr. ㎡ Sammenlignet med topp 15% + 19.45 kWt pr.…" at bounding box center [118, 288] width 187 height 80
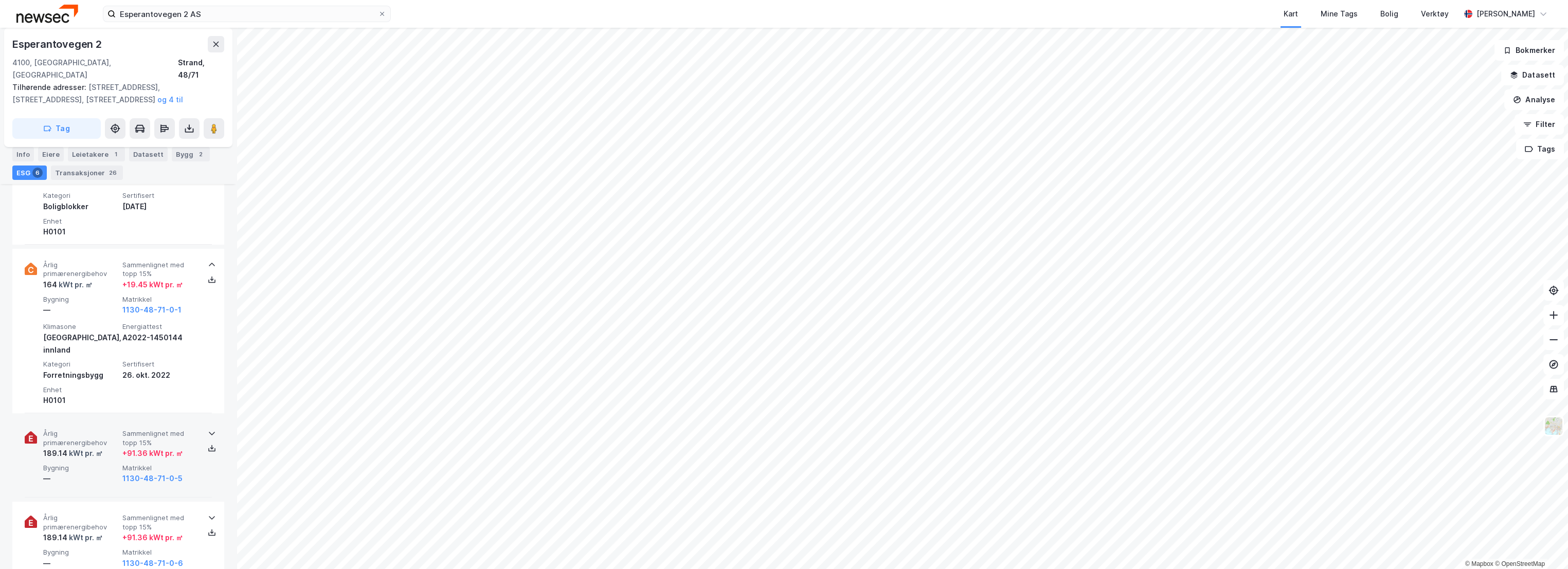
click at [108, 429] on span "Årlig primærenergibehov" at bounding box center [80, 438] width 75 height 18
click at [105, 470] on div "—" at bounding box center [80, 476] width 75 height 12
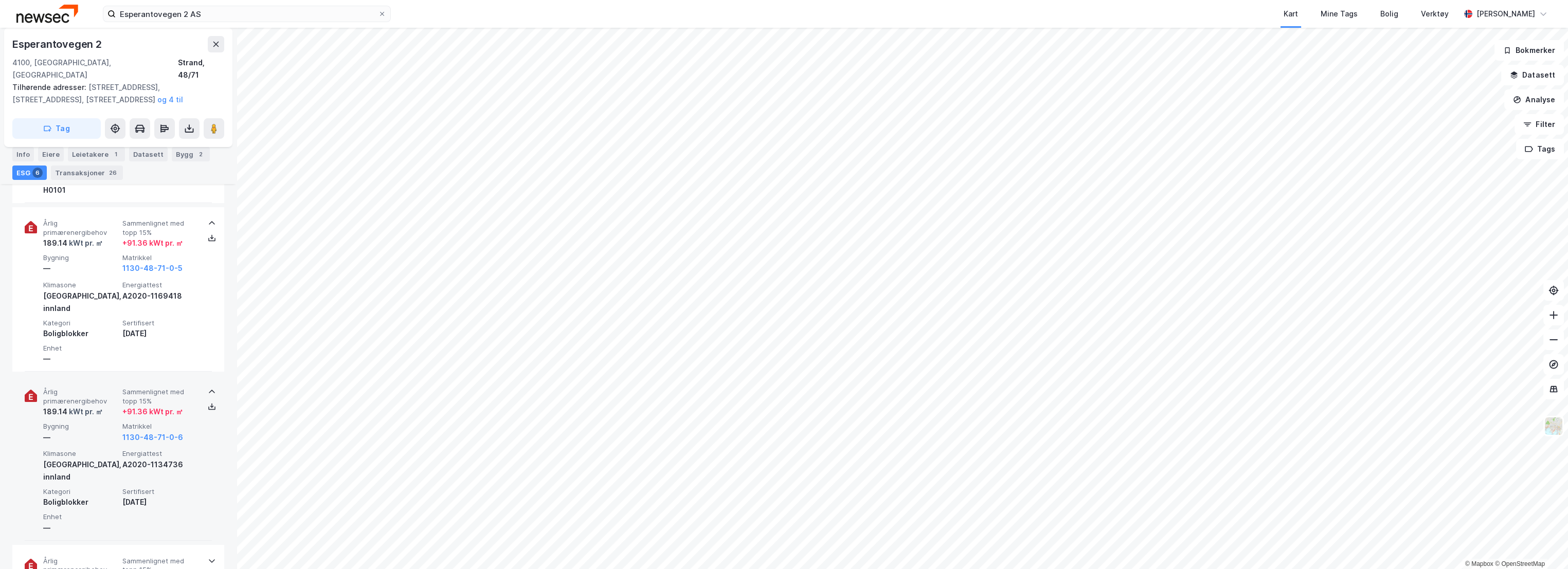
scroll to position [913, 0]
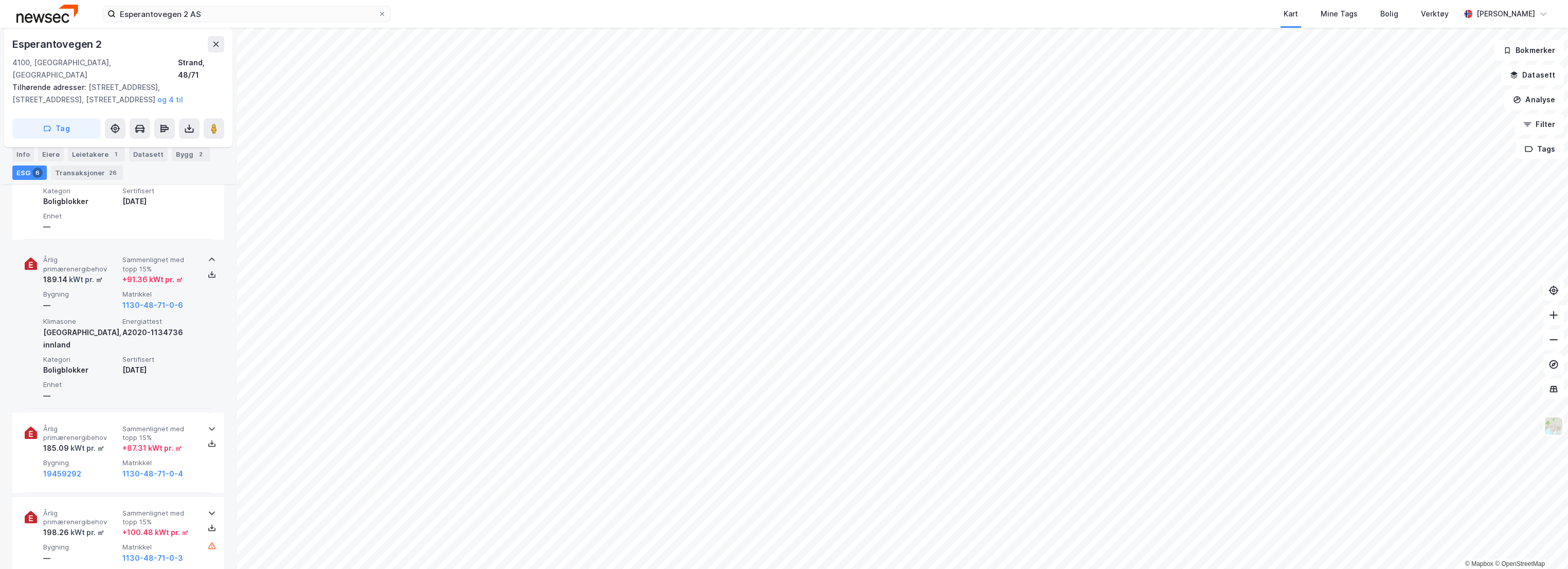
click at [105, 444] on div "Enova (6) Årlig primærenergibehov 186.21 kWt pr. ㎡ Sammenlignet med topp 15% + …" at bounding box center [118, 142] width 212 height 868
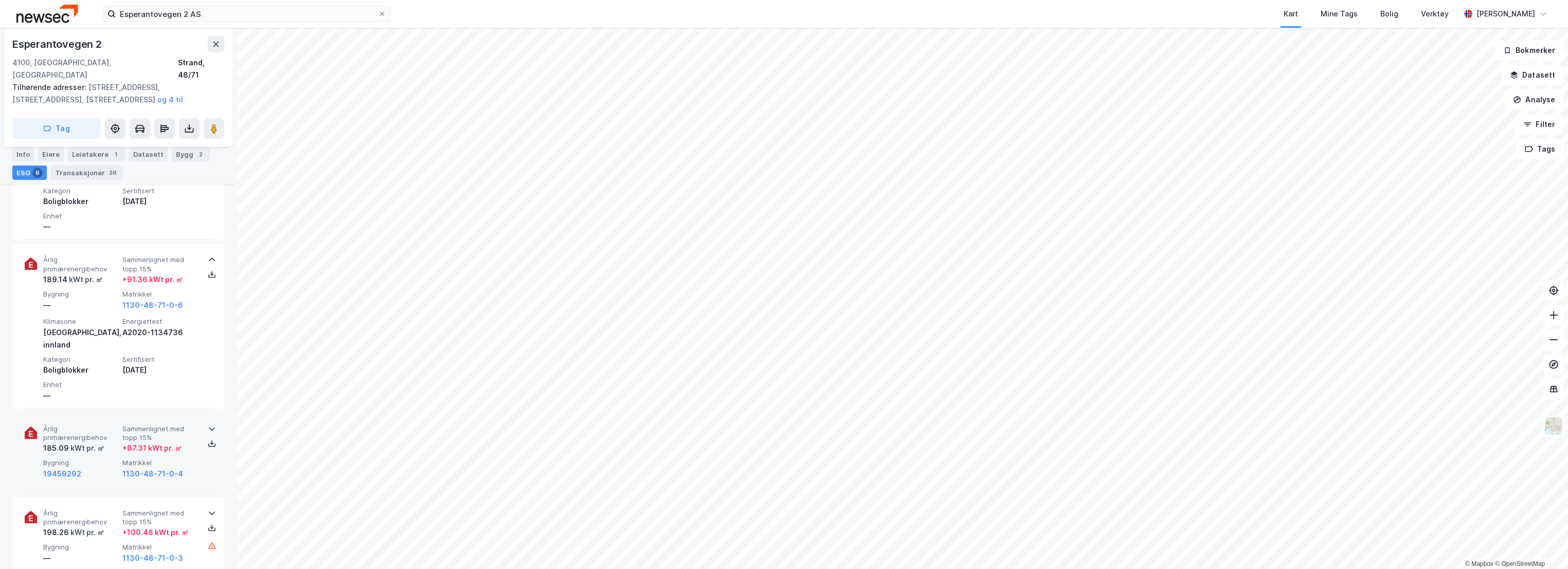
click at [130, 443] on div "+ 87.31 kWt pr. ㎡" at bounding box center [152, 448] width 60 height 12
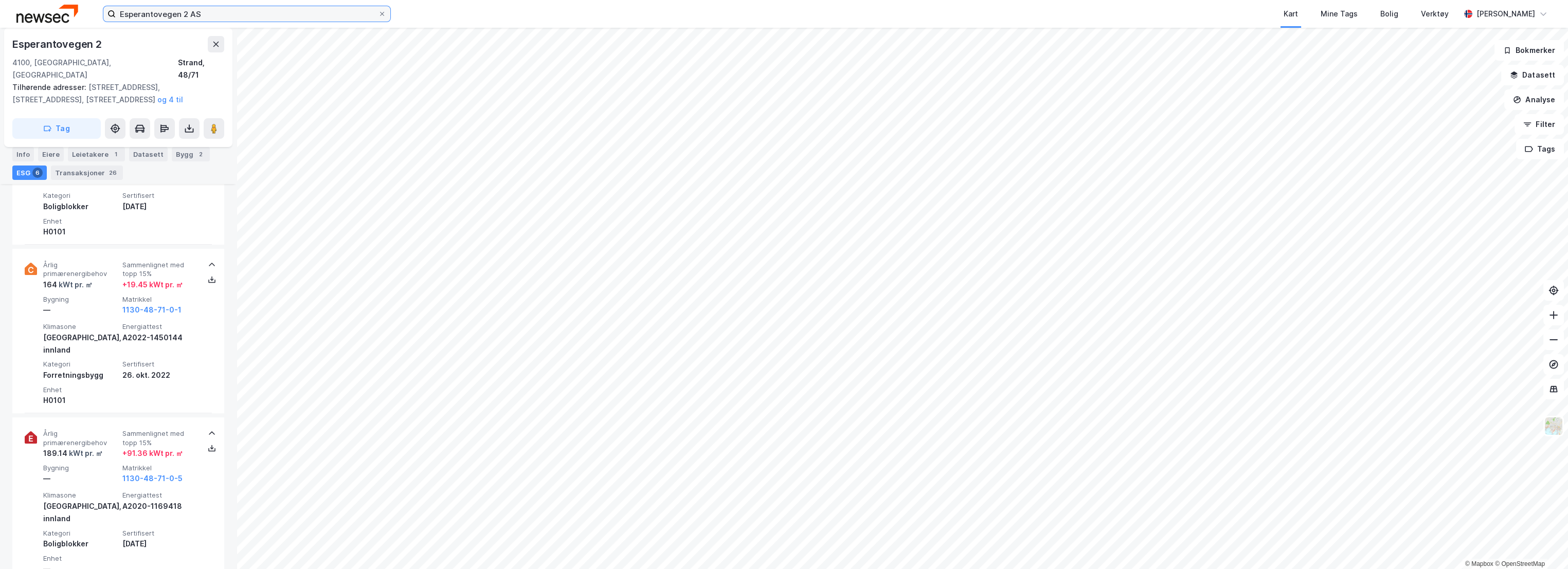
click at [223, 9] on input "Esperantovegen 2 AS" at bounding box center [246, 13] width 262 height 15
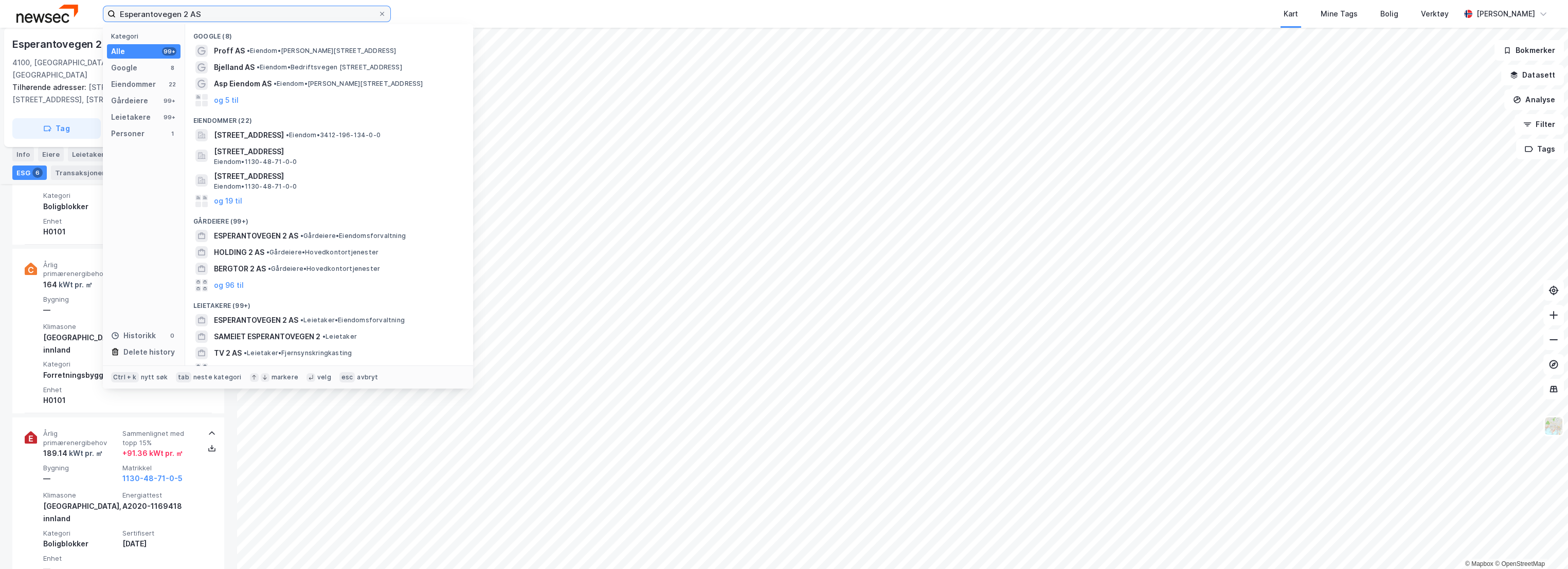
paste input "Stålverksvegen 53"
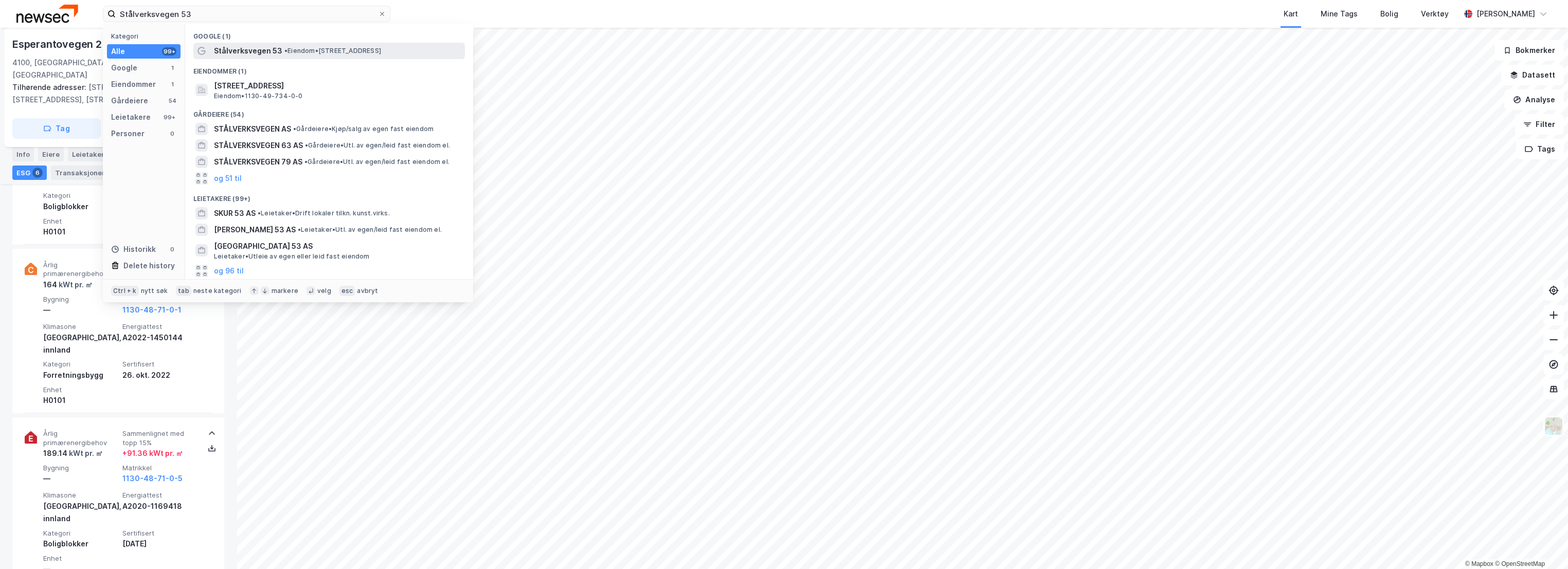
click at [288, 52] on span "• Eiendom • [STREET_ADDRESS]" at bounding box center [332, 50] width 97 height 8
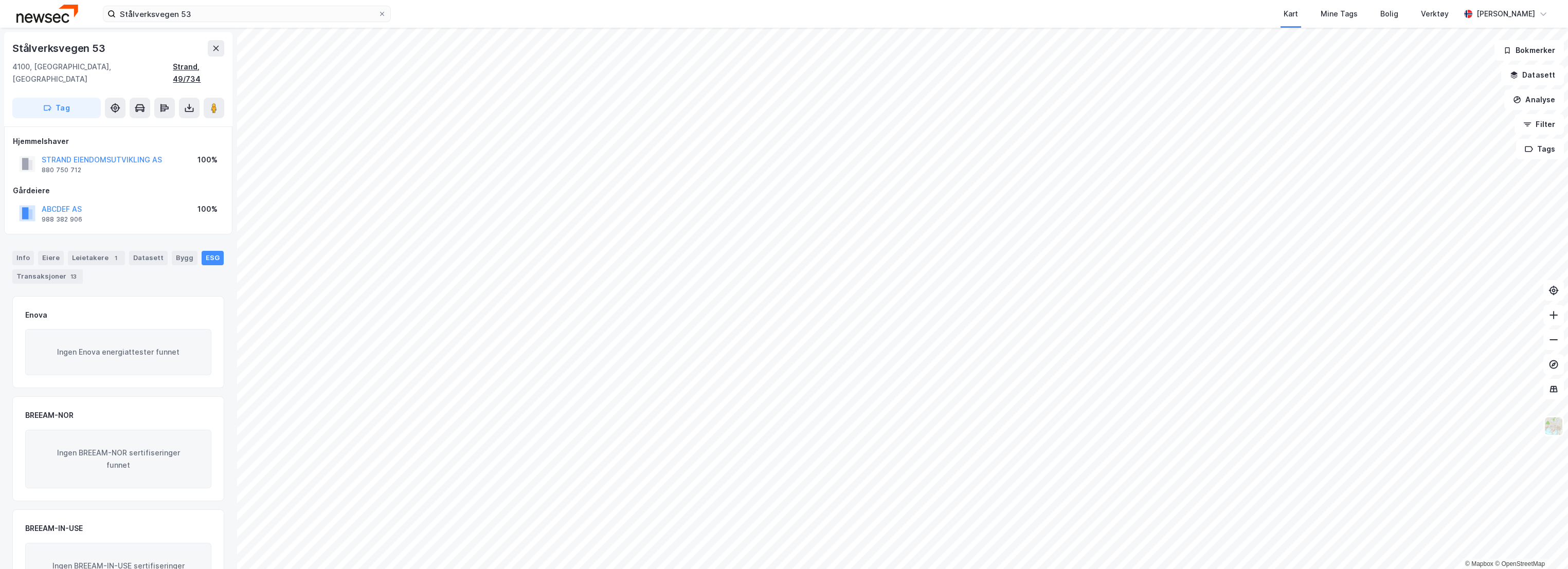
click at [209, 68] on div "Strand, 49/734" at bounding box center [198, 73] width 52 height 25
click at [17, 251] on div "Info" at bounding box center [23, 258] width 22 height 15
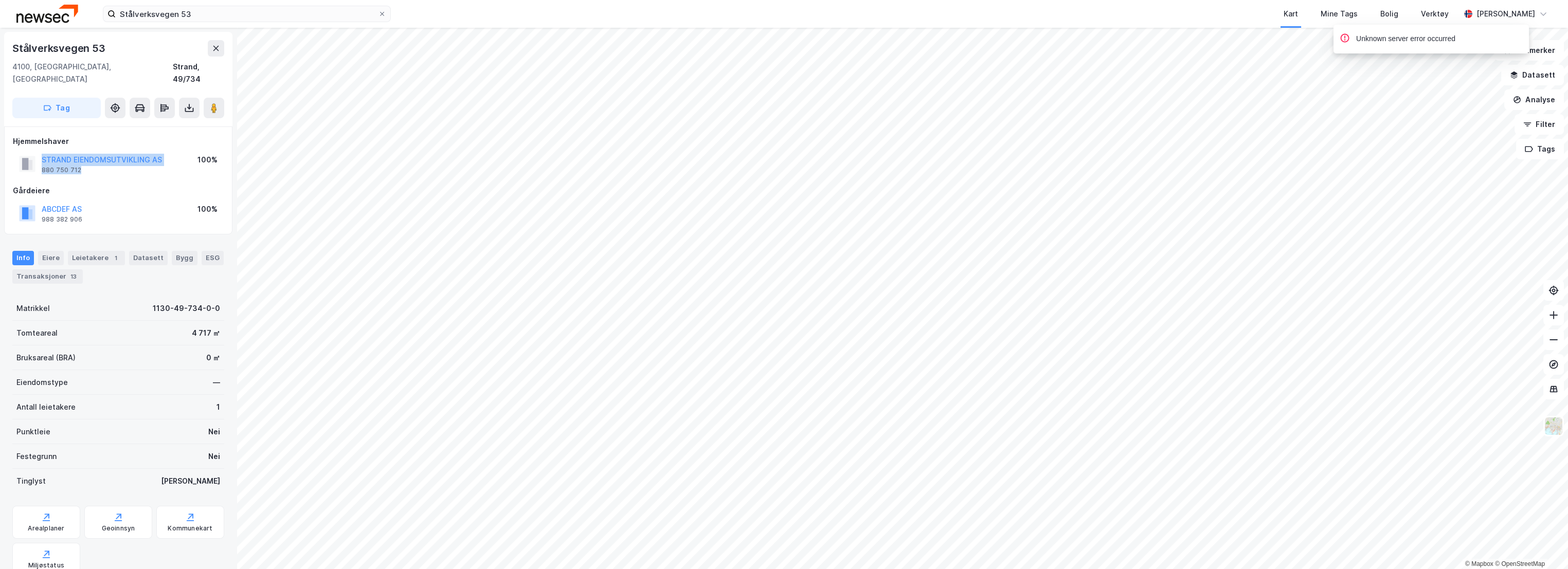
drag, startPoint x: 81, startPoint y: 158, endPoint x: 33, endPoint y: 148, distance: 49.0
click at [33, 154] on div "STRAND EIENDOMSUTVIKLING AS 880 750 712" at bounding box center [90, 164] width 143 height 20
copy div "STRAND EIENDOMSUTVIKLING AS 880 750 712"
click at [171, 251] on div "Bygg" at bounding box center [184, 258] width 25 height 15
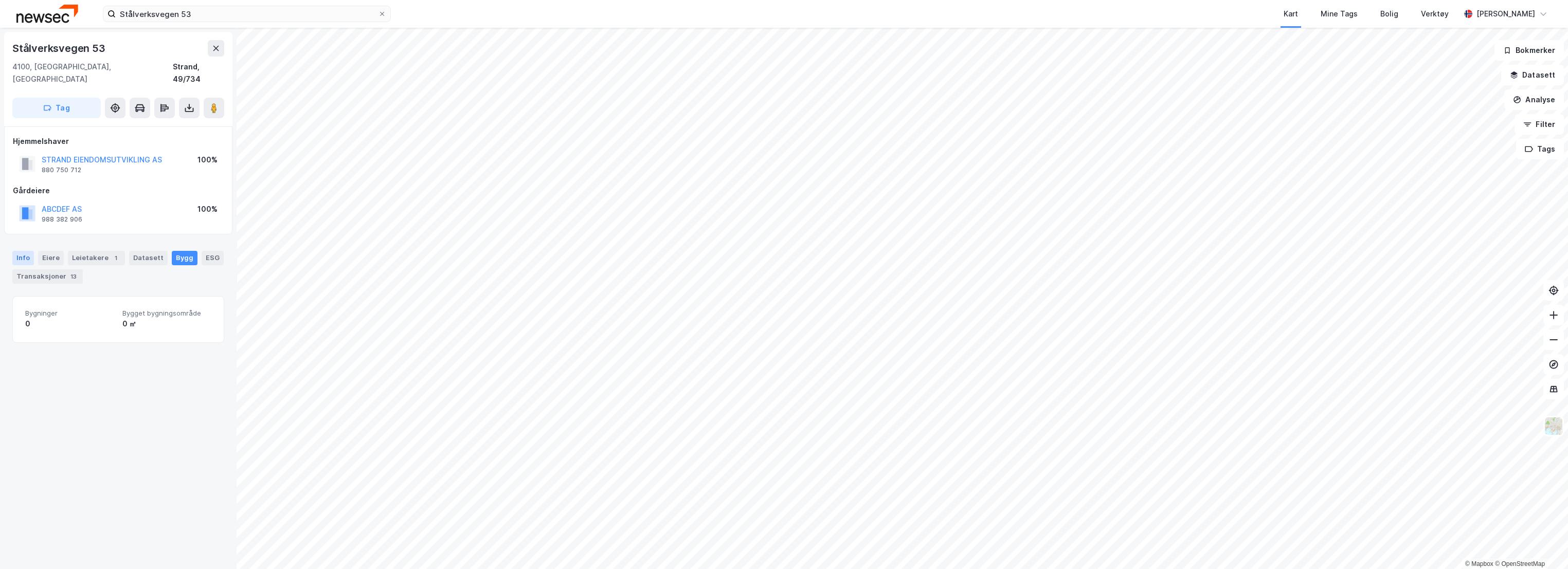
click at [20, 251] on div "Info" at bounding box center [23, 258] width 22 height 15
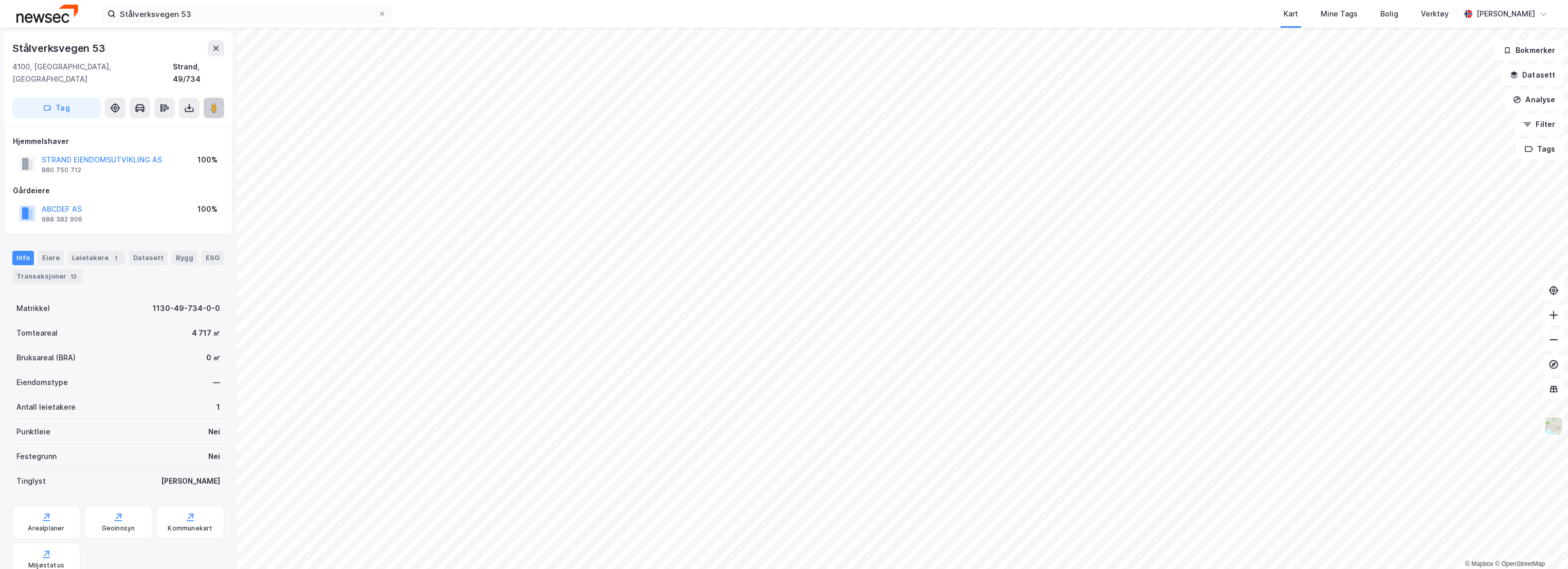
click at [217, 101] on button at bounding box center [214, 108] width 20 height 20
click at [201, 251] on div "ESG" at bounding box center [212, 258] width 22 height 15
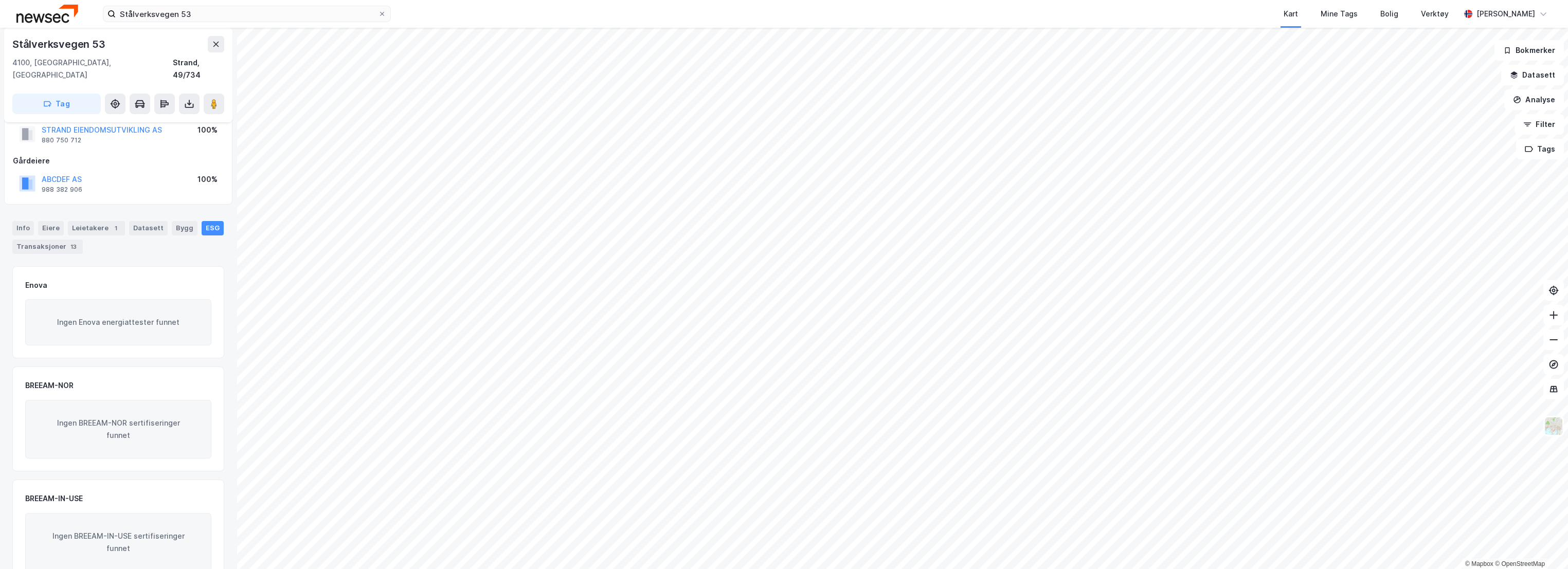
scroll to position [45, 0]
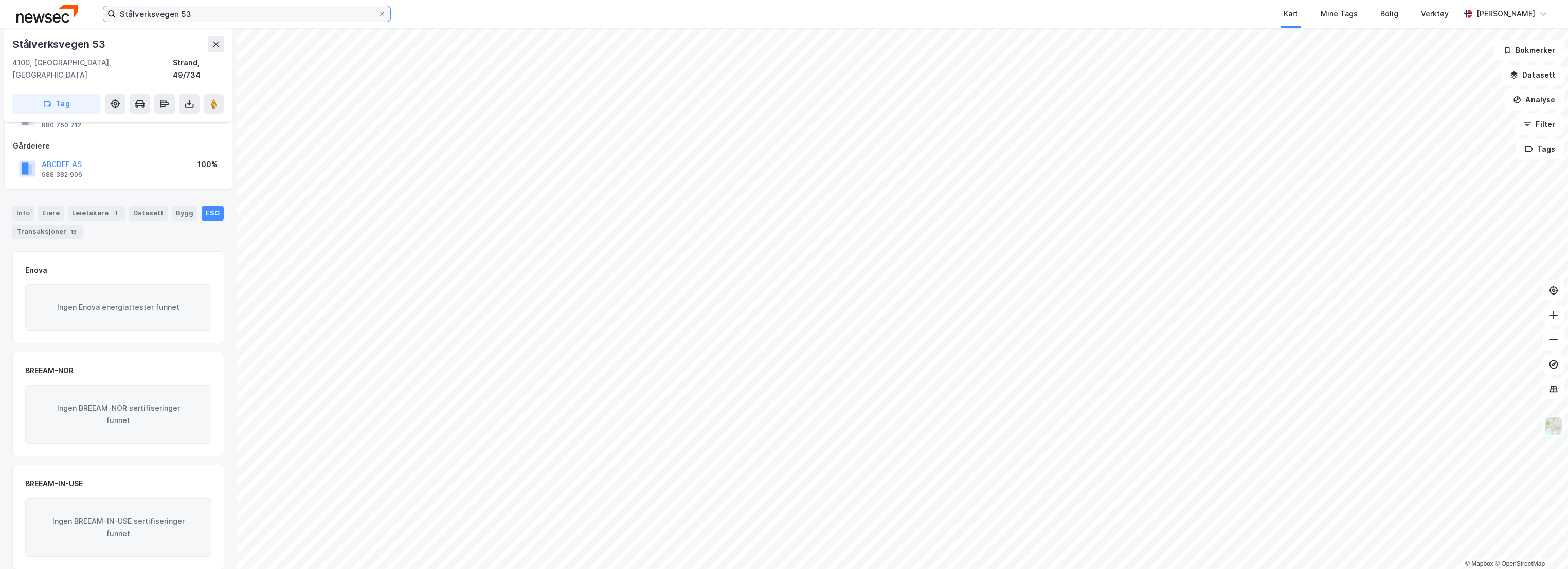
click at [187, 17] on input "Stålverksvegen 53" at bounding box center [246, 13] width 262 height 15
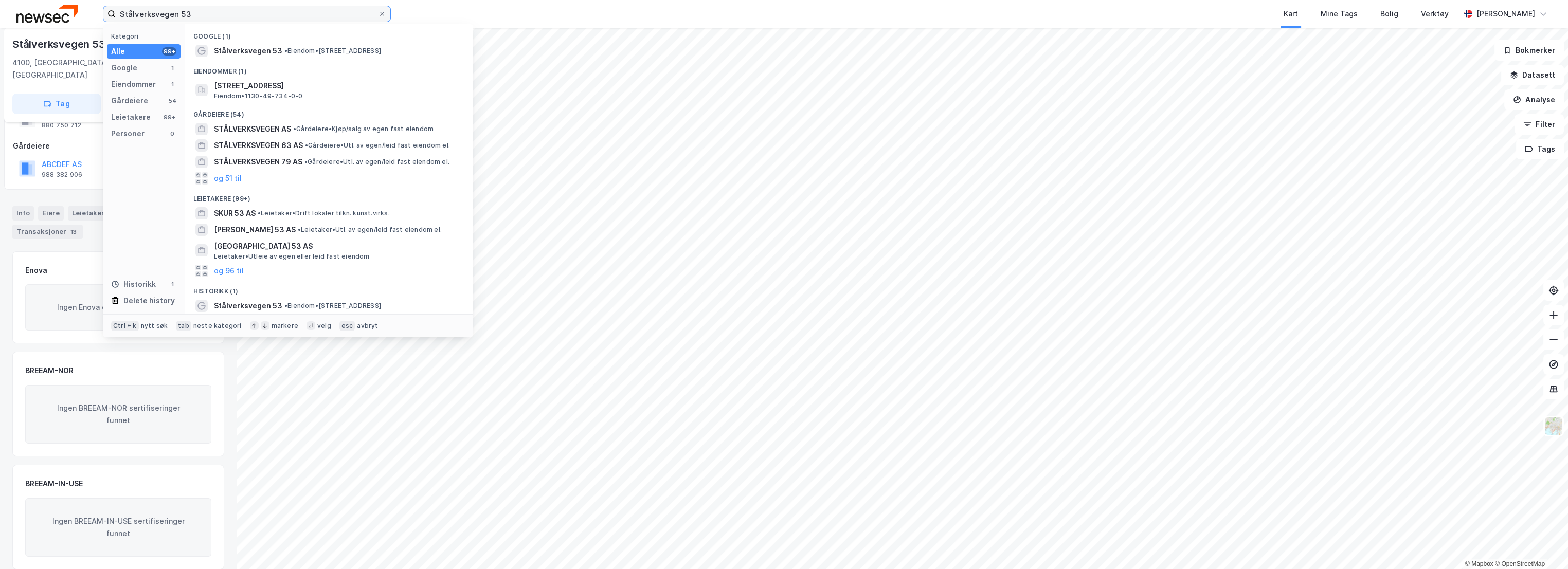
paste input "Ryfylkevegen 5389"
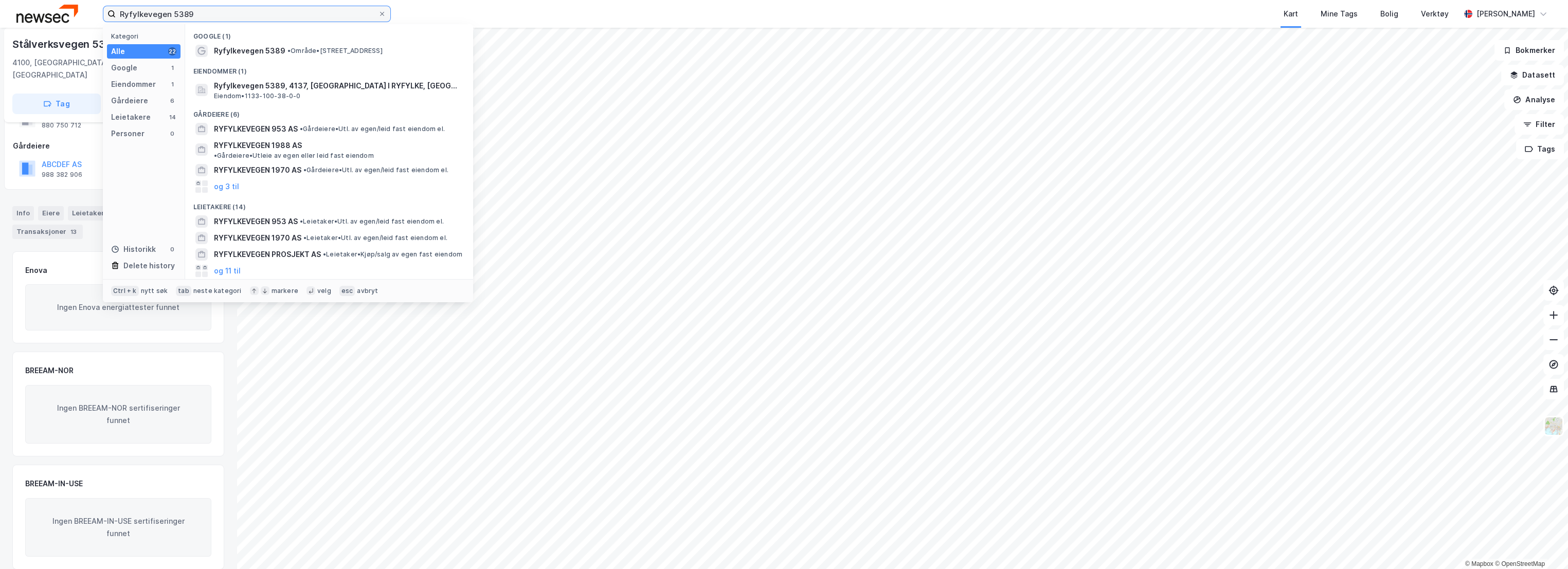
type input "Ryfylkevegen 5389"
click at [319, 52] on span "• Område • [STREET_ADDRESS]" at bounding box center [335, 50] width 95 height 8
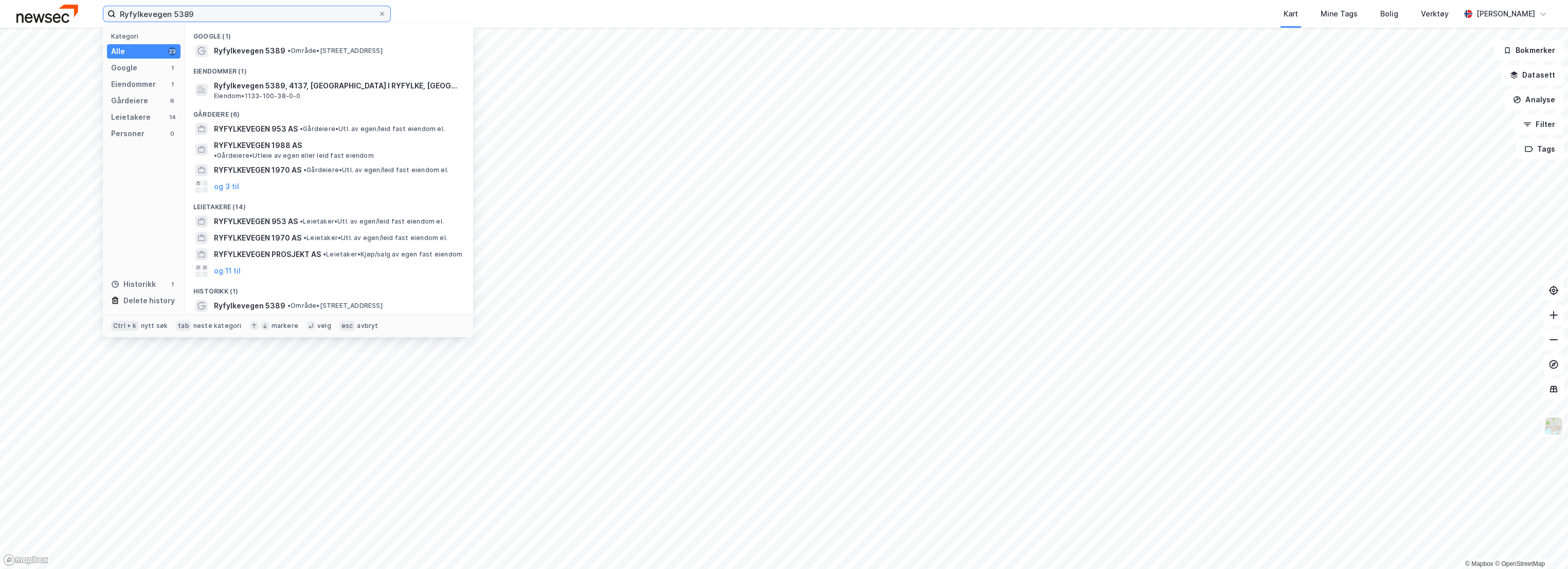
click at [206, 15] on input "Ryfylkevegen 5389" at bounding box center [246, 13] width 262 height 15
click at [320, 52] on span "• Område • [STREET_ADDRESS]" at bounding box center [335, 50] width 95 height 8
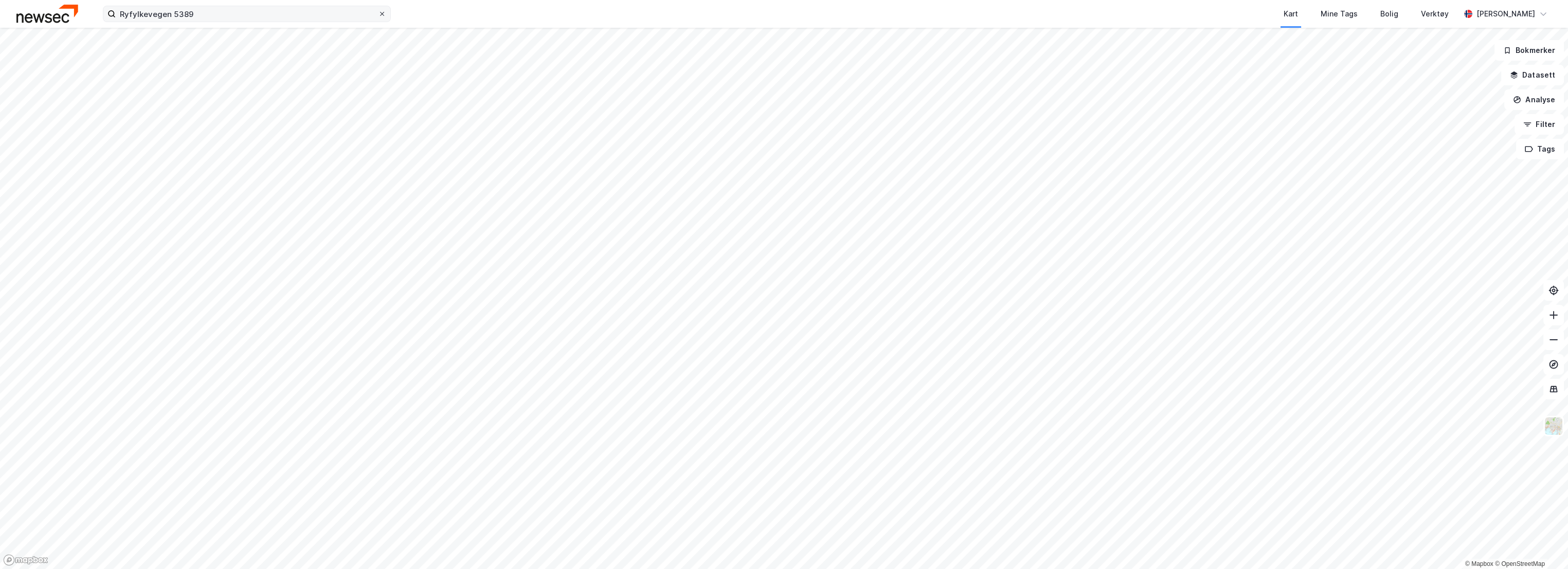
click at [382, 17] on div at bounding box center [382, 13] width 6 height 8
click at [378, 17] on input "Ryfylkevegen 5389" at bounding box center [246, 13] width 262 height 15
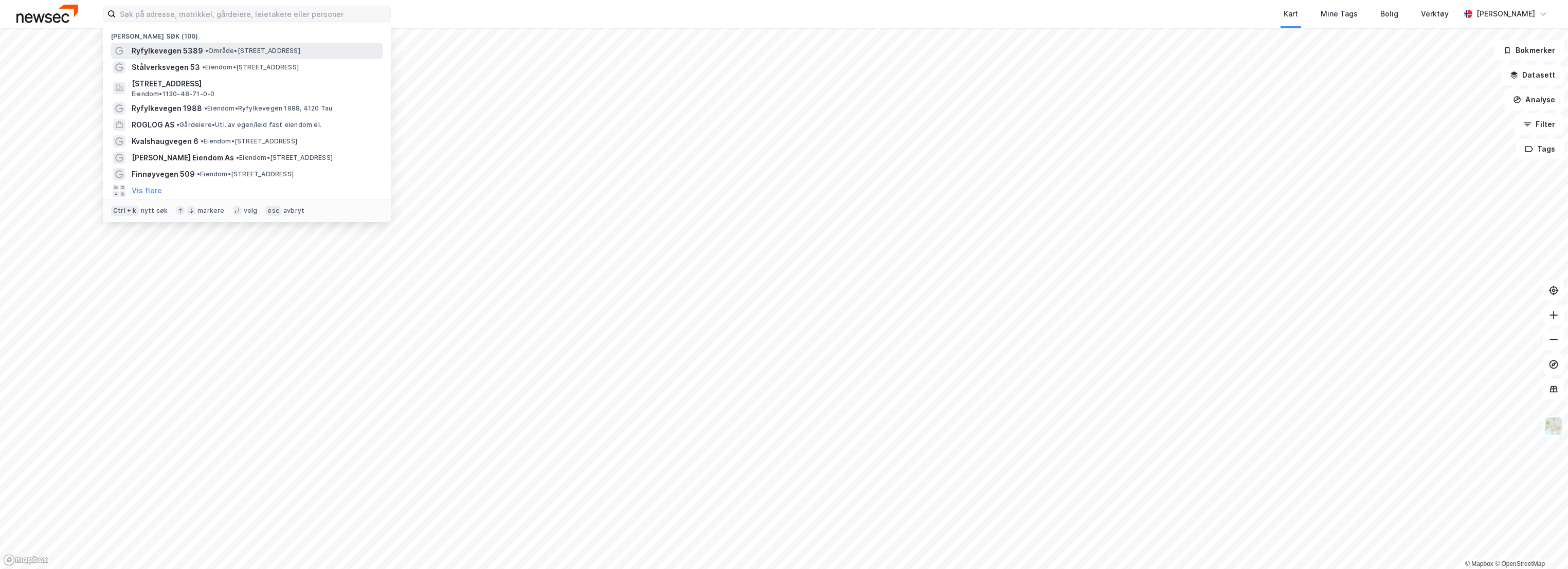
click at [249, 49] on span "• Område • [STREET_ADDRESS]" at bounding box center [252, 50] width 95 height 8
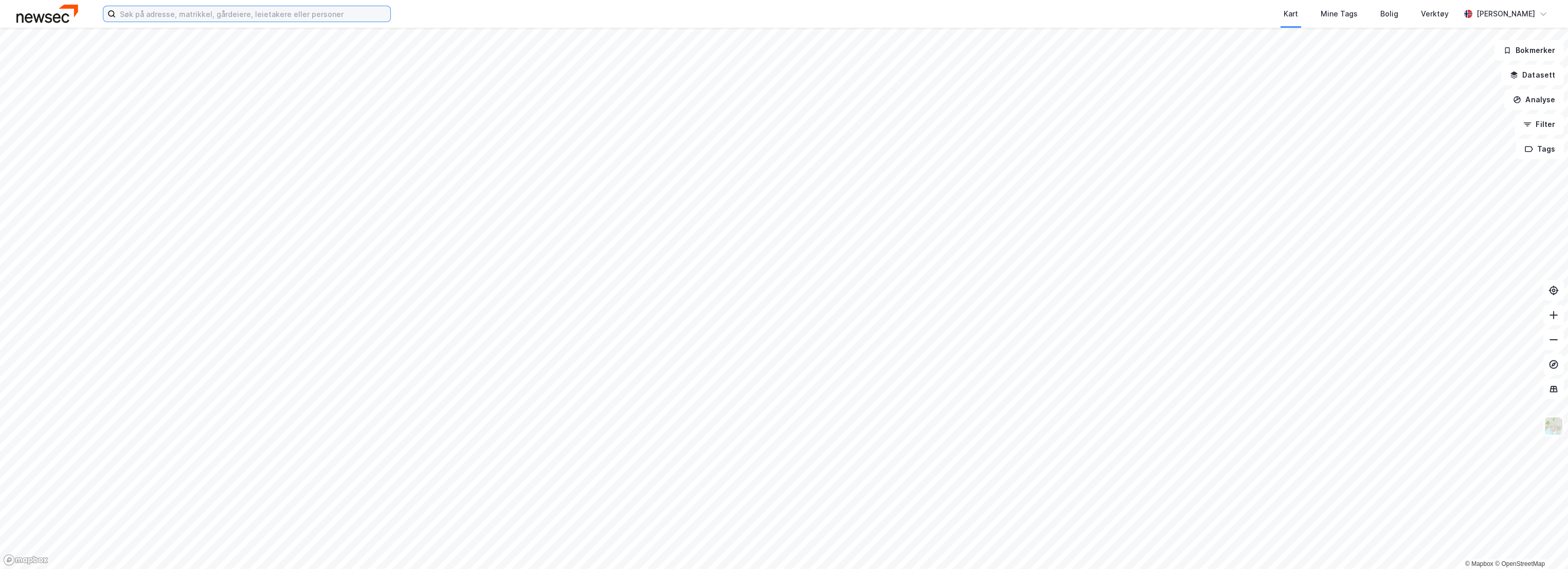
click at [249, 17] on input at bounding box center [253, 13] width 275 height 15
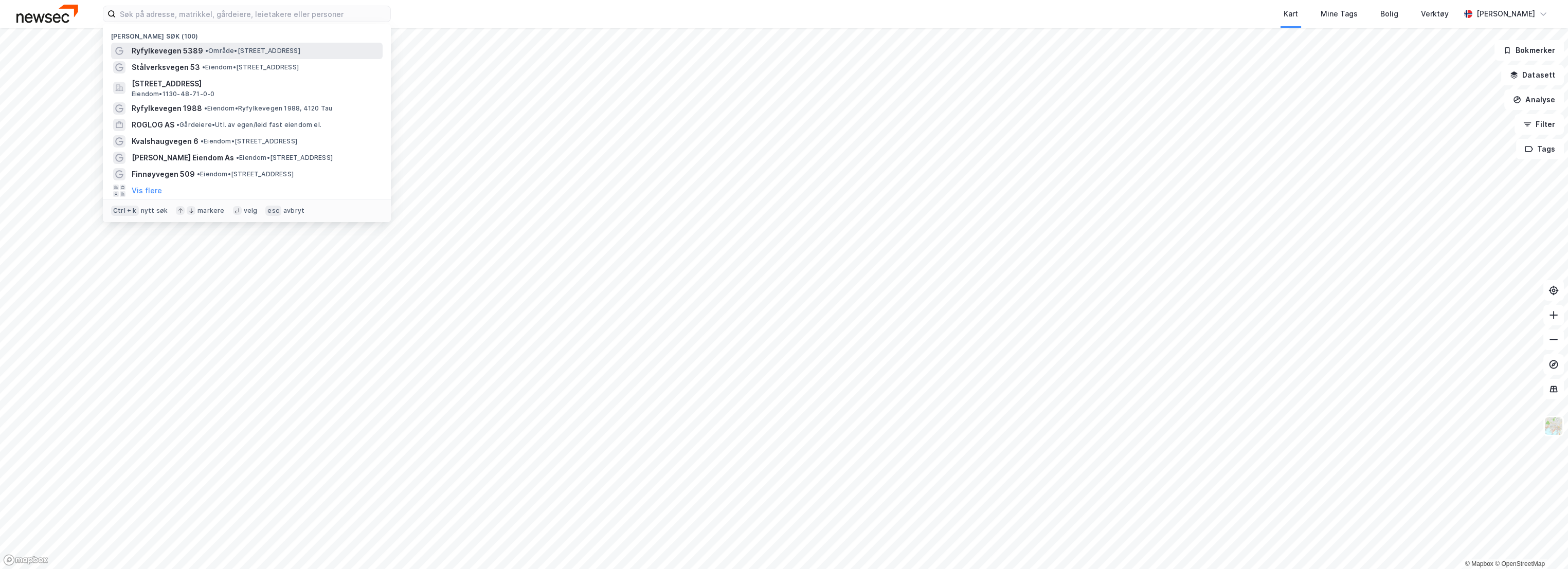
click at [155, 49] on span "Ryfylkevegen 5389" at bounding box center [167, 51] width 71 height 12
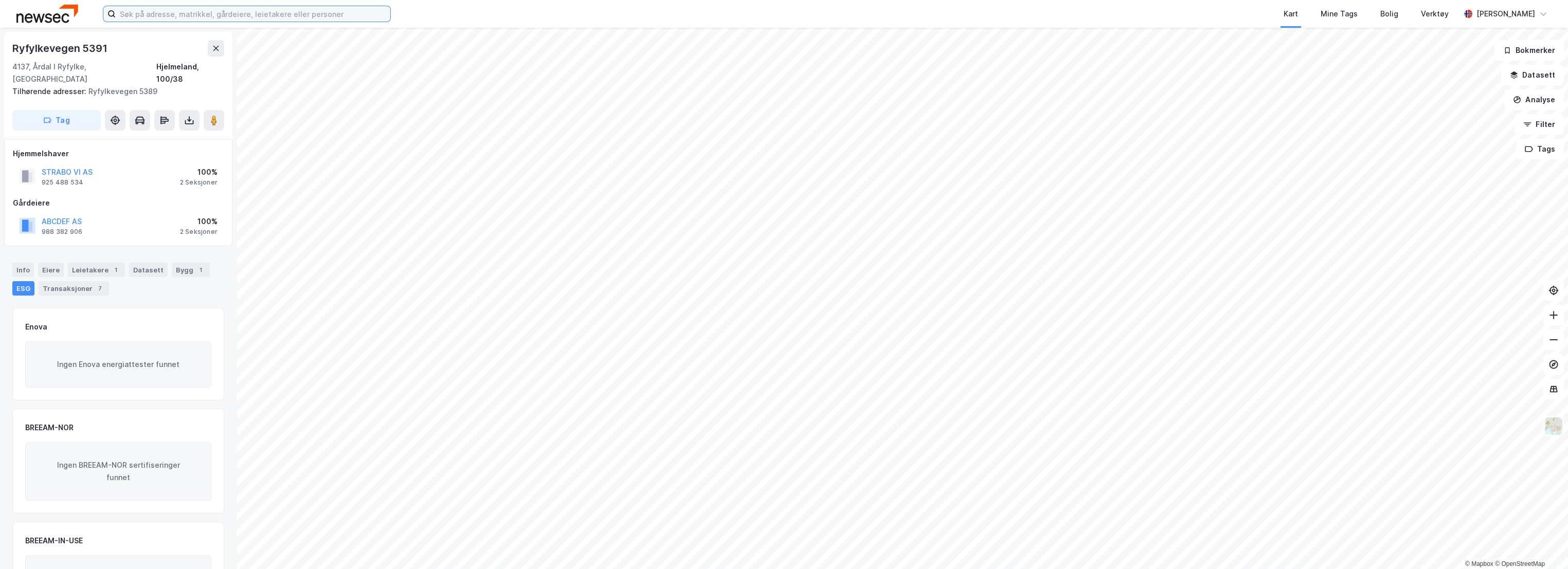
click at [158, 15] on input at bounding box center [253, 13] width 275 height 15
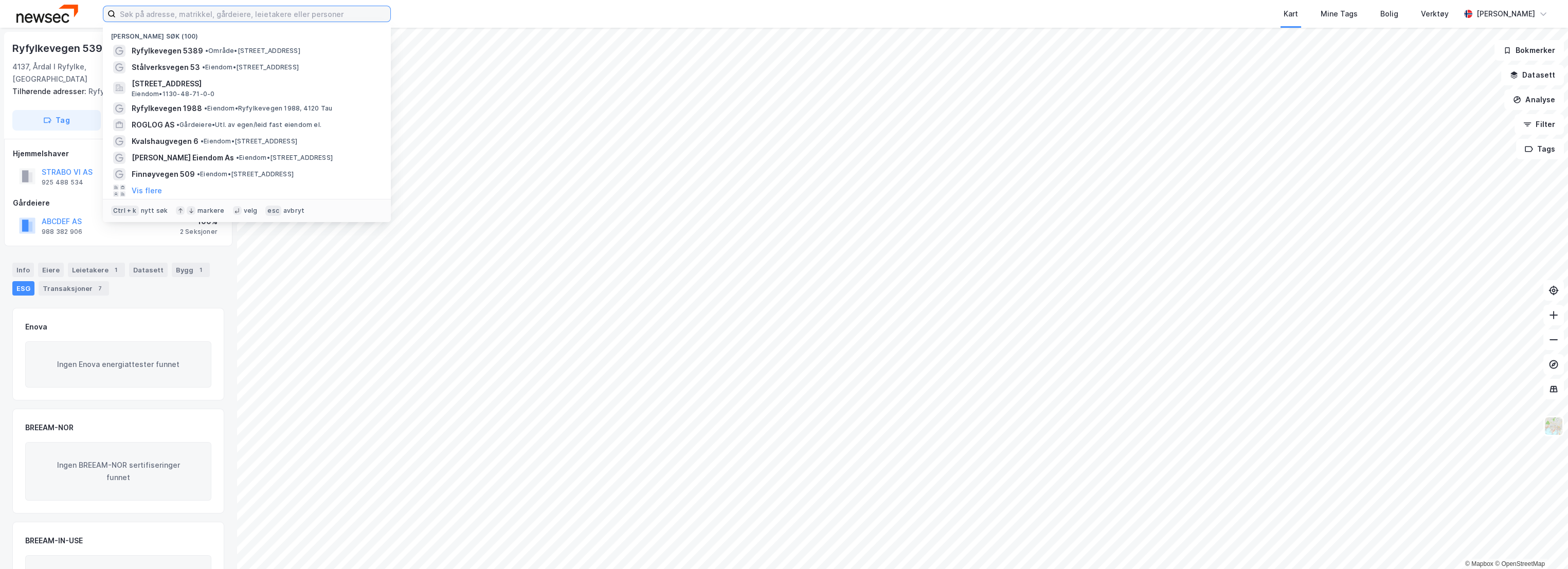
paste input "Ryfylkevegen 5389"
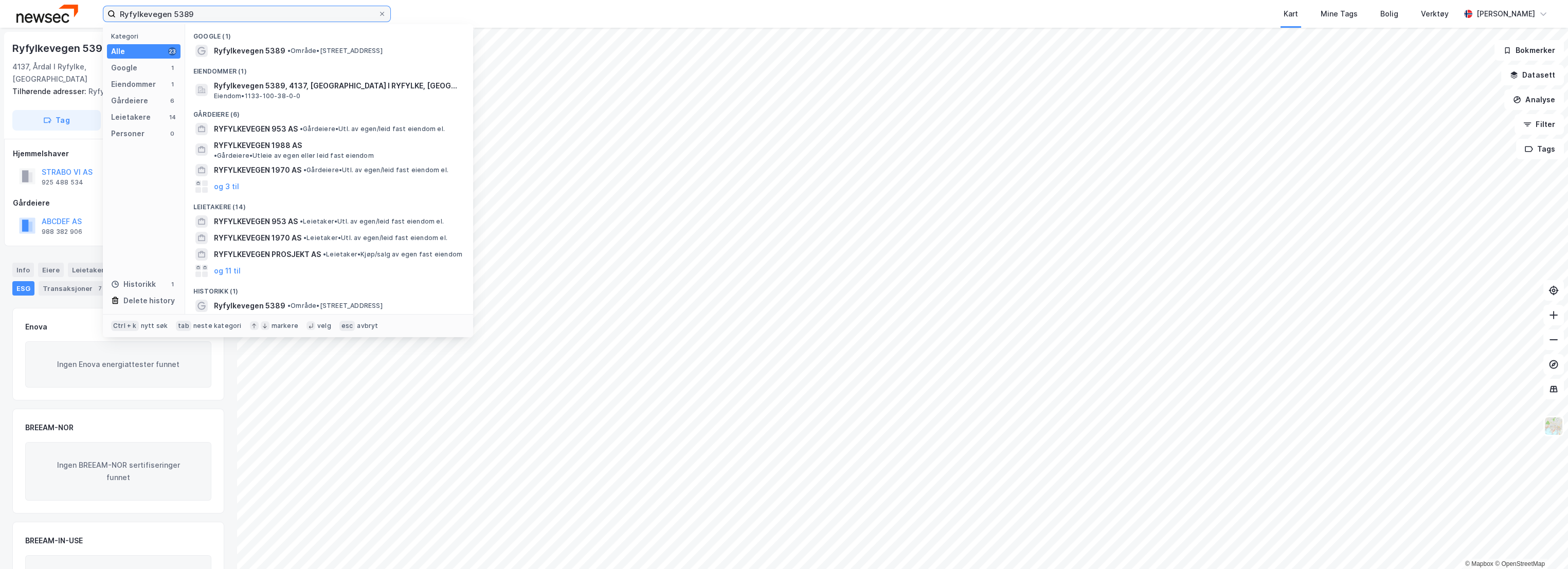
type input "Ryfylkevegen 5389"
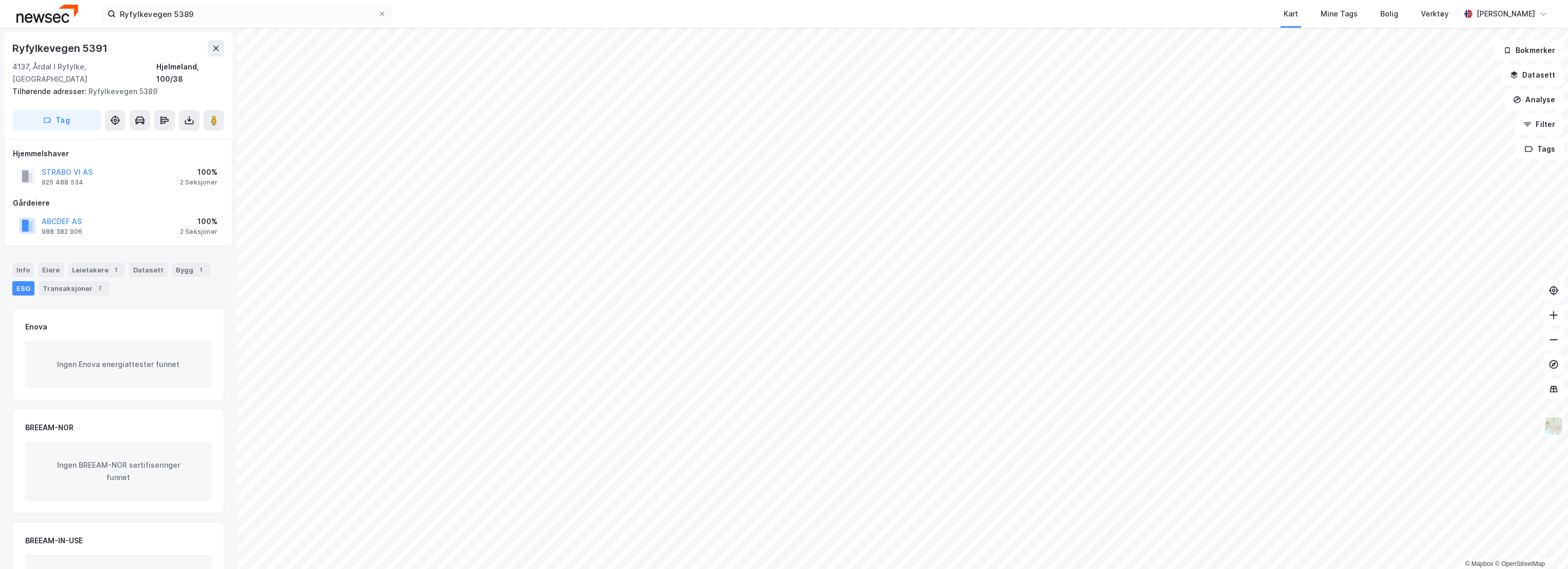
click at [423, 7] on div "Ryfylkevegen 5389 Kart Mine Tags Bolig Verktøy [PERSON_NAME][GEOGRAPHIC_DATA]" at bounding box center [784, 14] width 1568 height 28
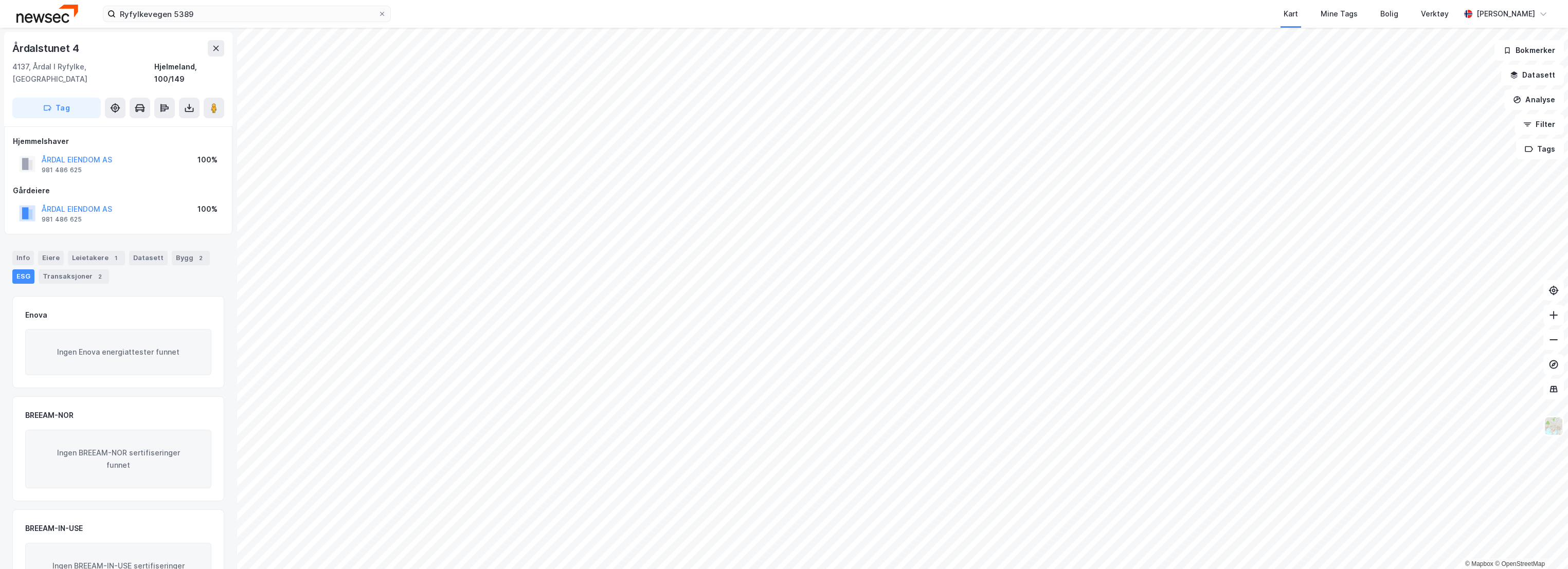
scroll to position [45, 0]
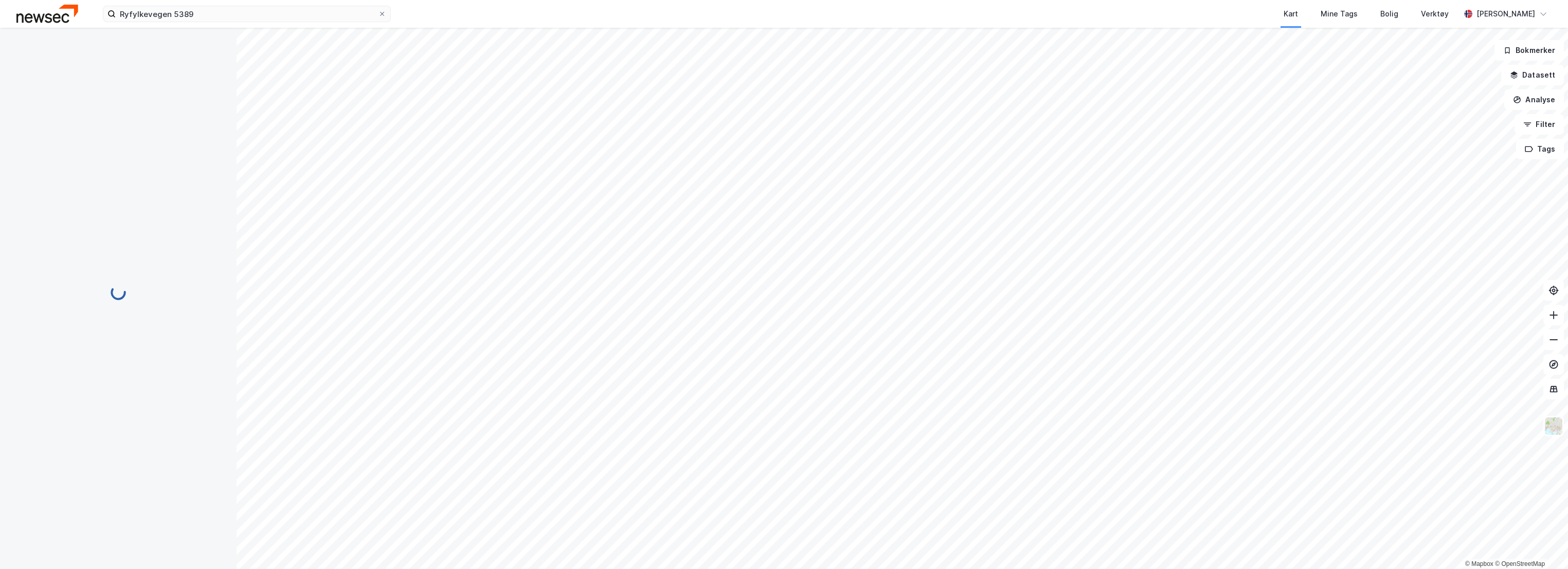
scroll to position [45, 0]
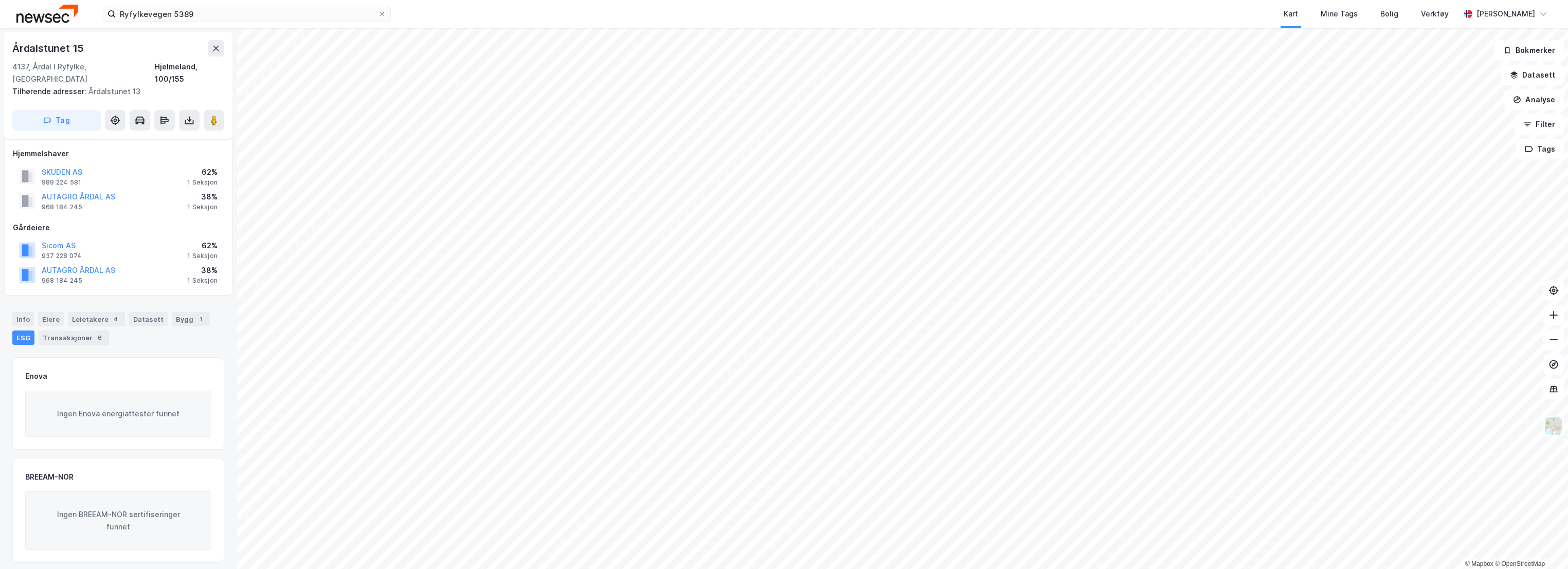
scroll to position [45, 0]
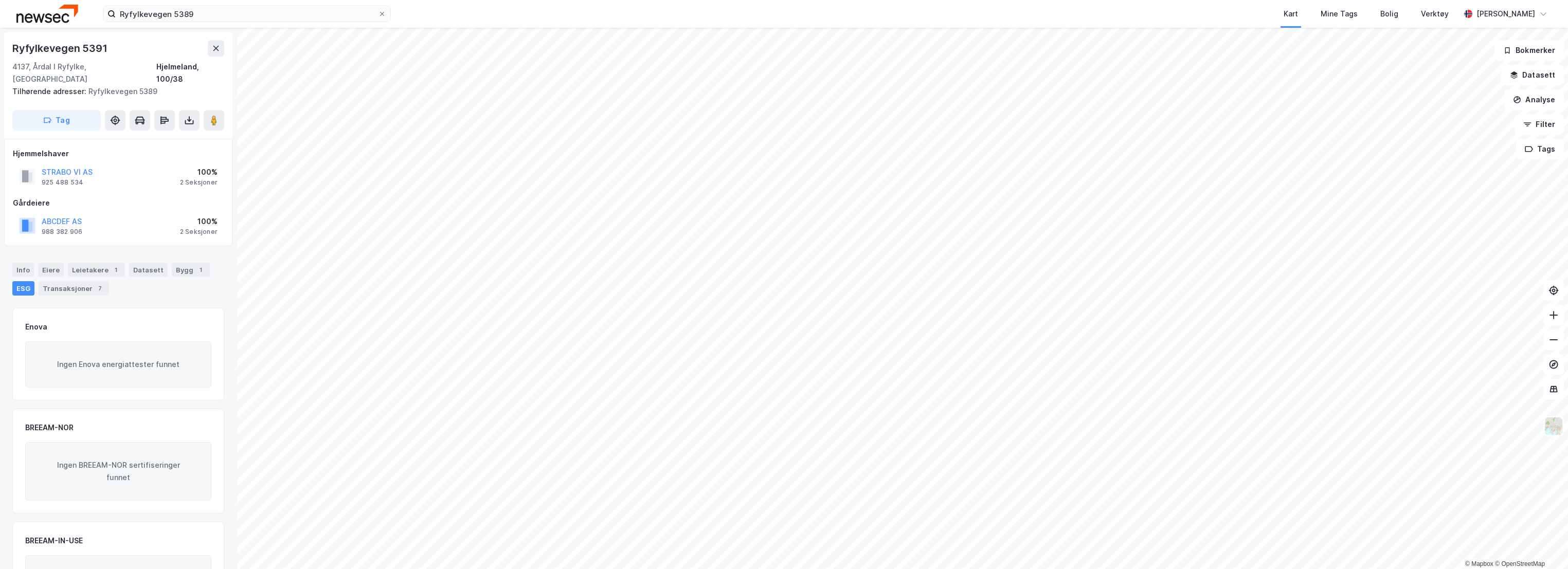
scroll to position [45, 0]
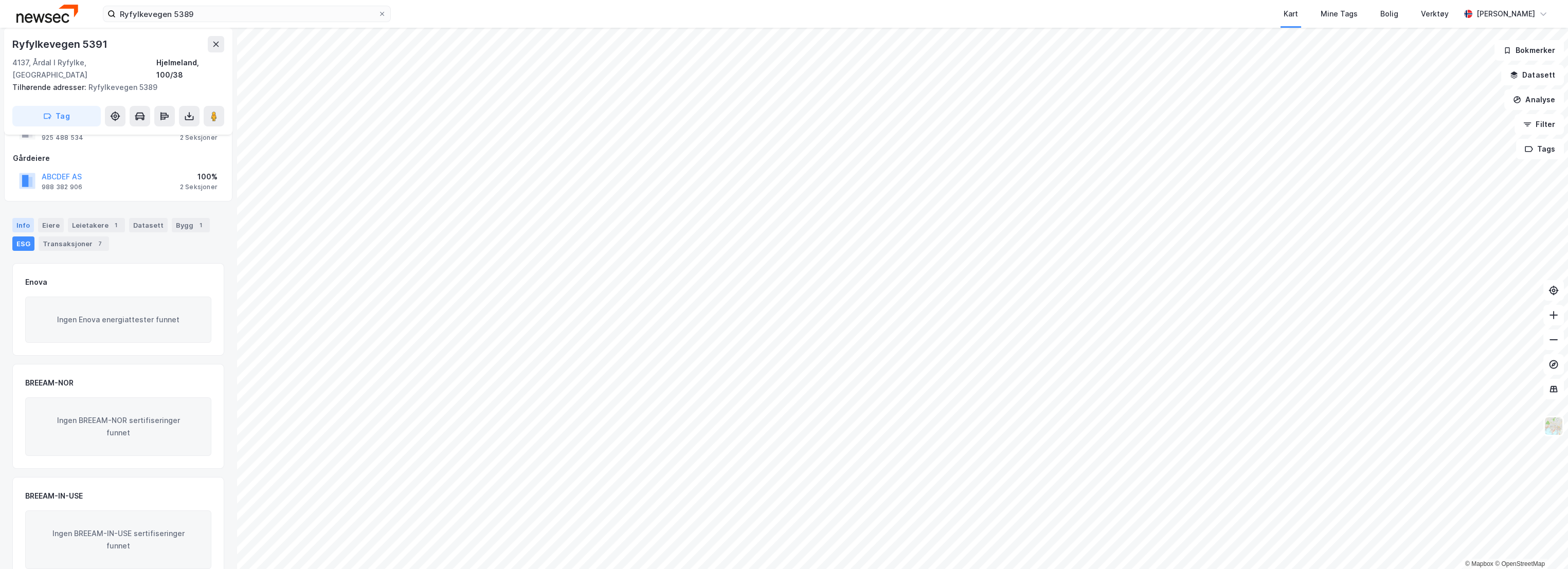
click at [20, 218] on div "Info" at bounding box center [23, 225] width 22 height 15
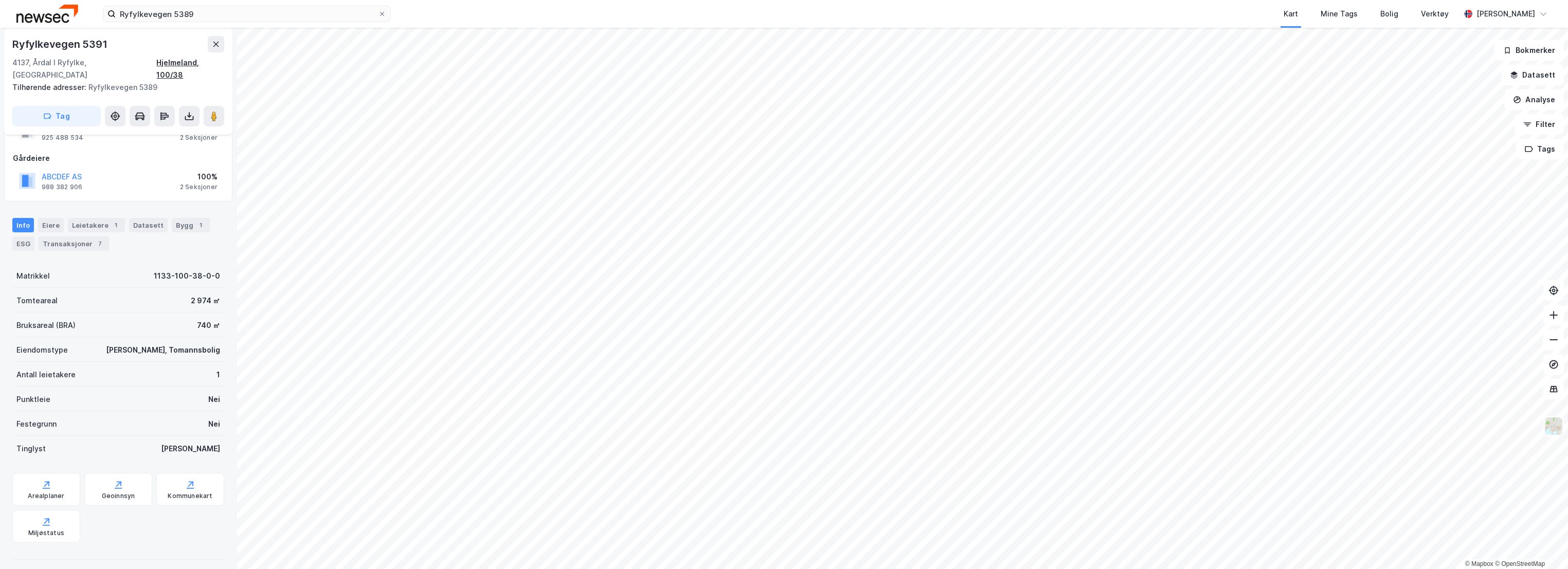
click at [202, 65] on div "Hjelmeland, 100/38" at bounding box center [190, 69] width 68 height 25
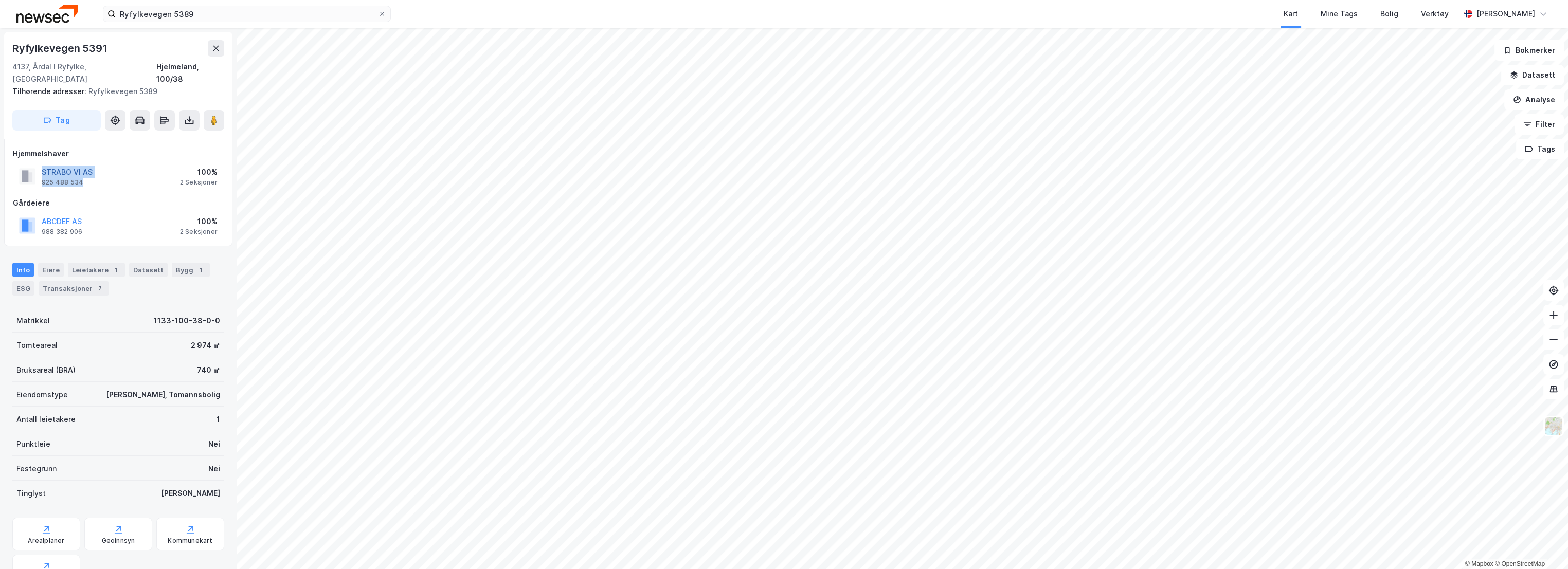
drag, startPoint x: 93, startPoint y: 173, endPoint x: 41, endPoint y: 161, distance: 53.4
click at [41, 164] on div "STRABO VI AS 925 488 534 100% 2 Seksjoner" at bounding box center [118, 177] width 211 height 25
copy div "STRABO VI AS 925 488 534"
click at [18, 281] on div "ESG" at bounding box center [23, 288] width 22 height 15
